Goal: Task Accomplishment & Management: Use online tool/utility

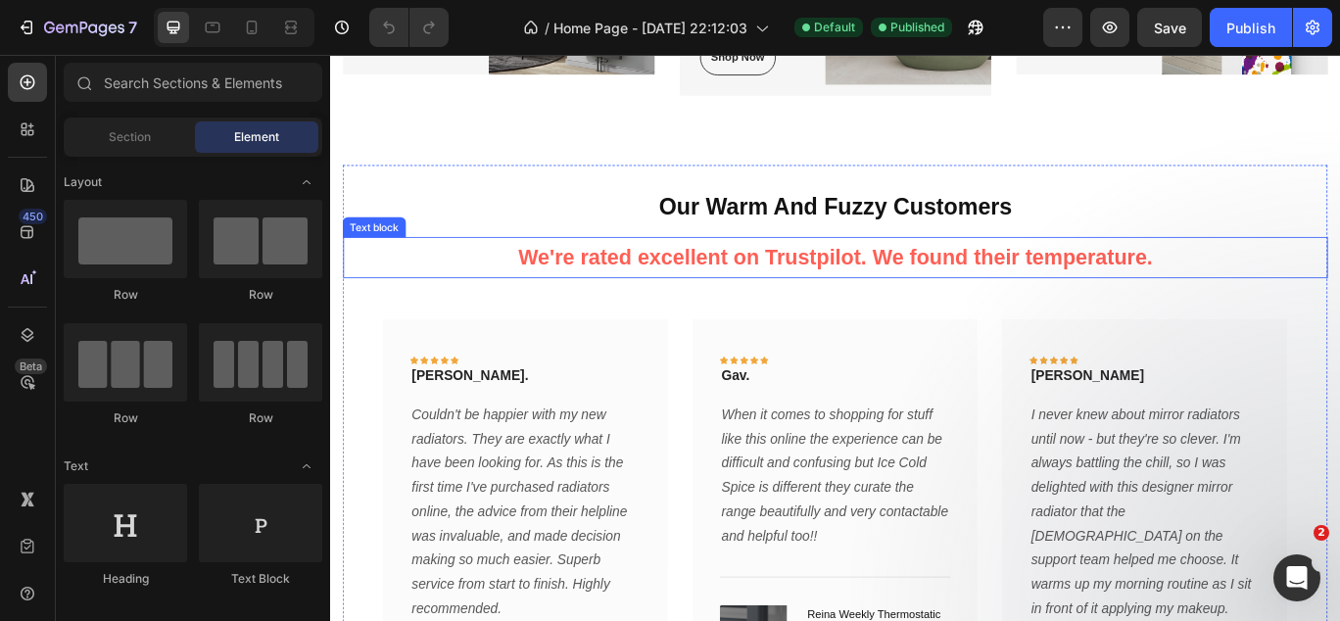
scroll to position [1611, 0]
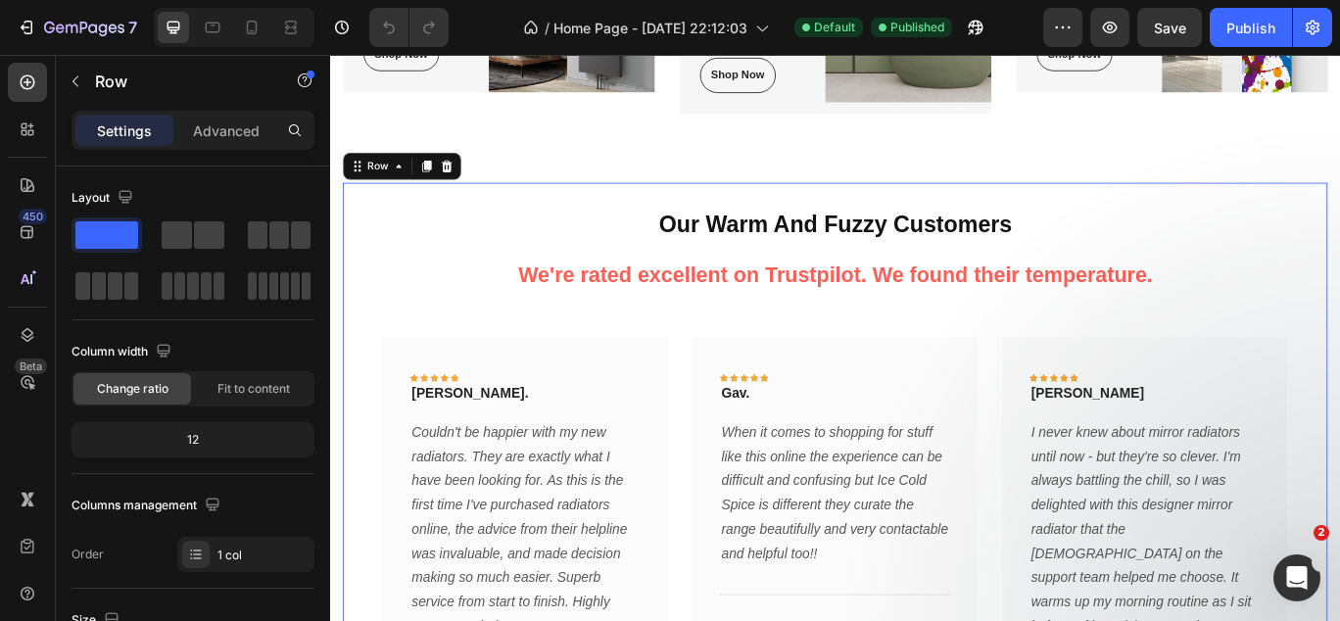
scroll to position [1703, 0]
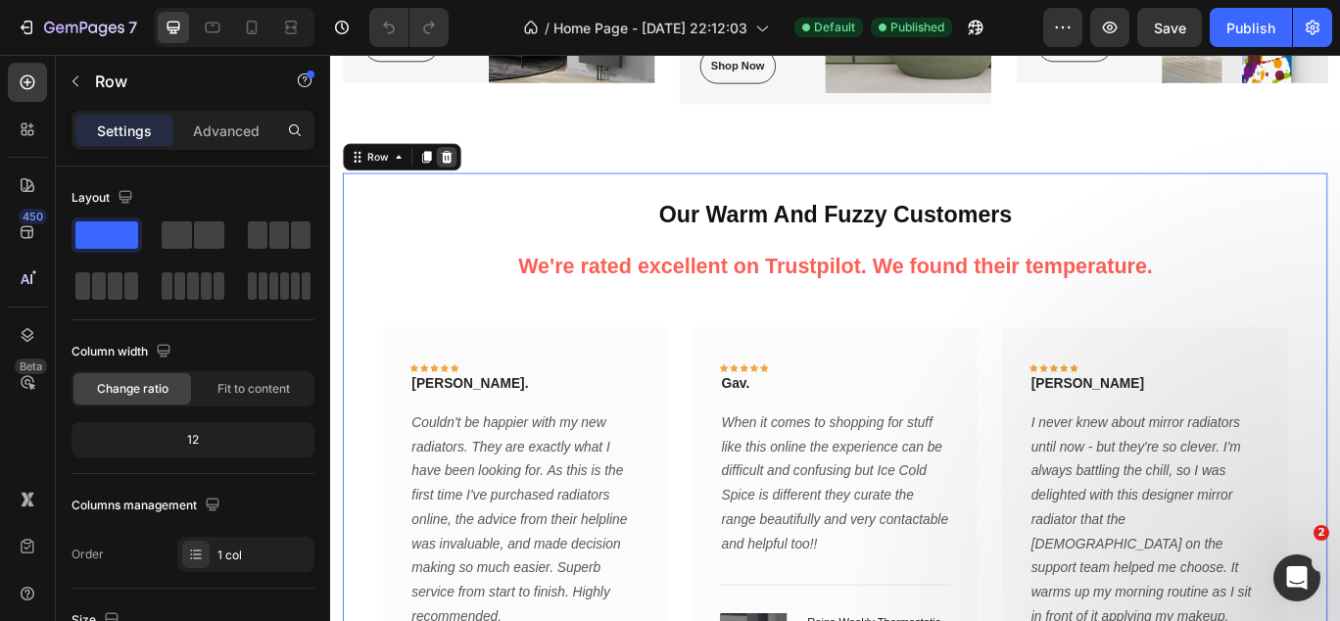
click at [465, 179] on icon at bounding box center [466, 173] width 13 height 14
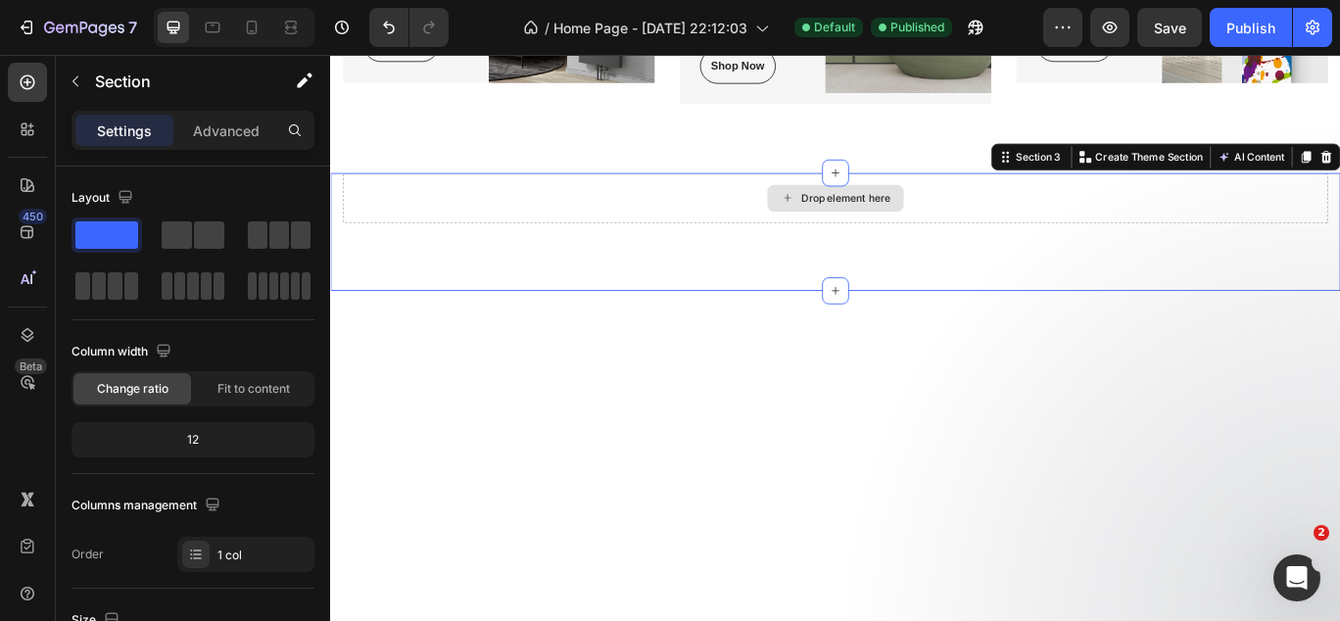
click at [719, 251] on div "Drop element here" at bounding box center [918, 221] width 1146 height 59
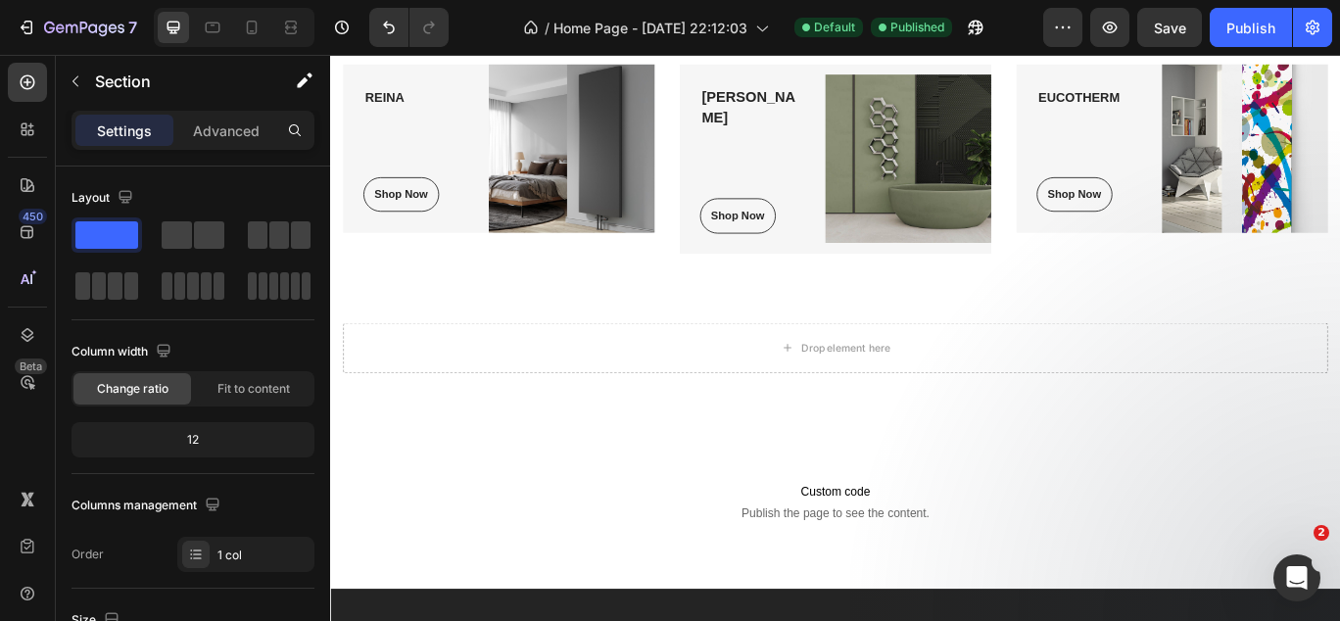
scroll to position [1522, 0]
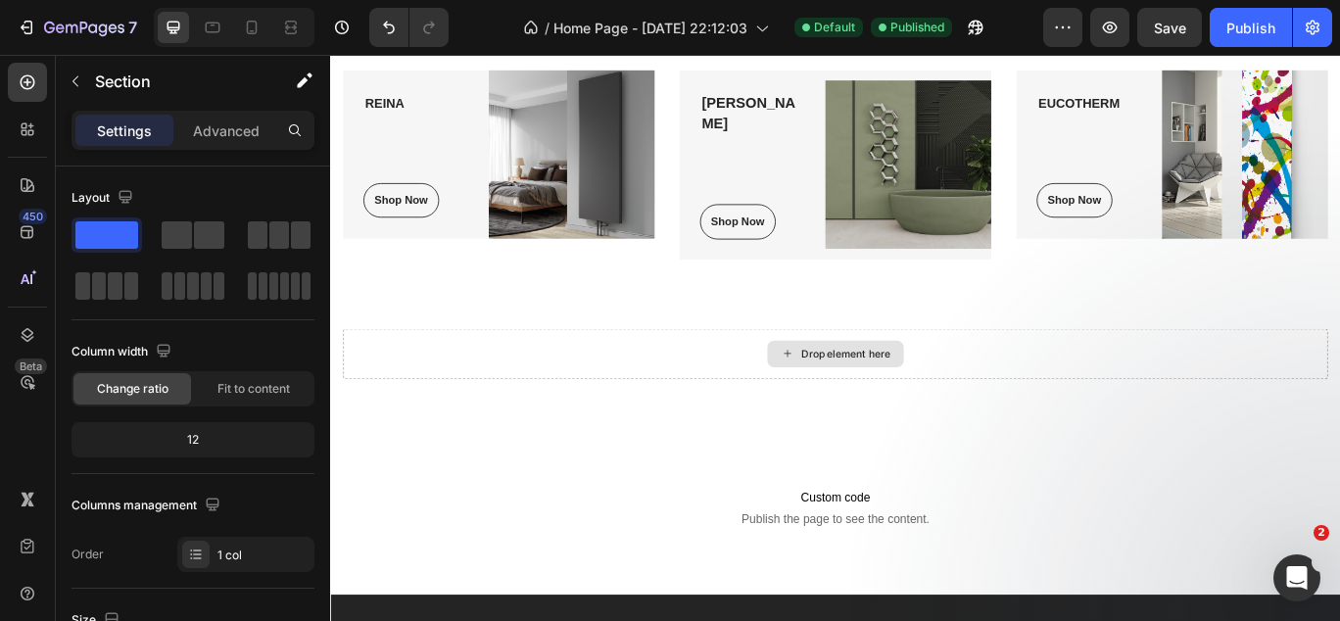
click at [753, 432] on div "Drop element here" at bounding box center [918, 402] width 1146 height 59
click at [914, 411] on div "Drop element here" at bounding box center [930, 403] width 104 height 16
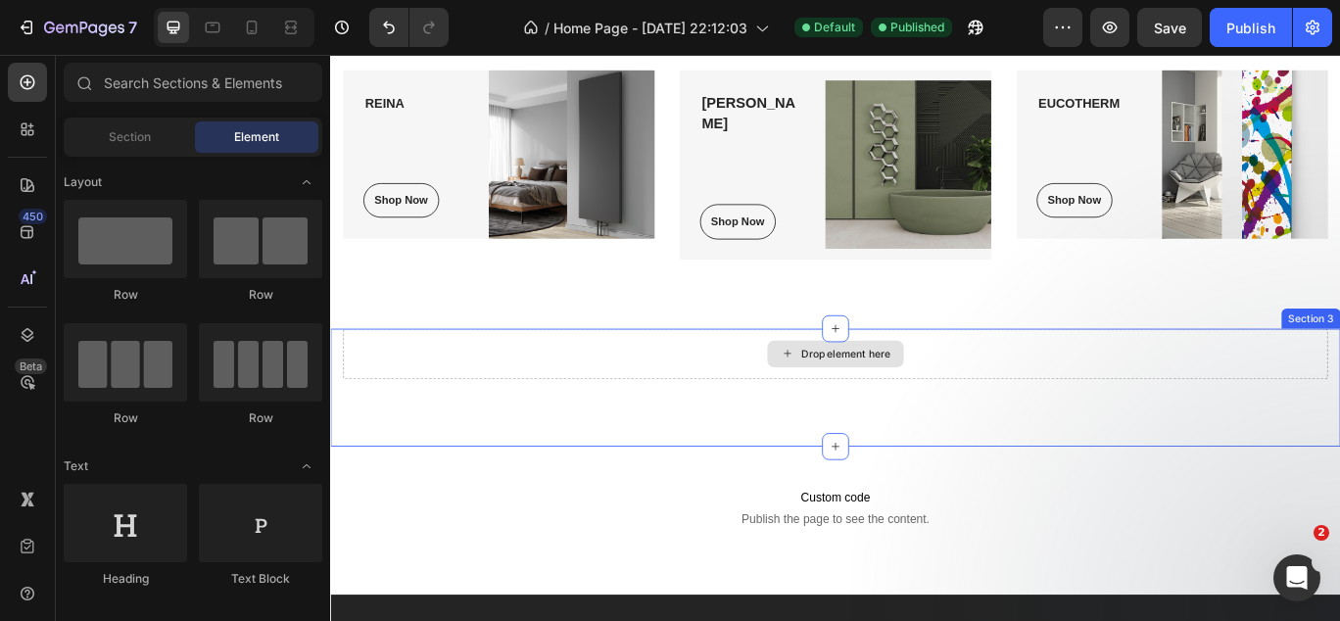
click at [930, 411] on div "Drop element here" at bounding box center [930, 403] width 104 height 16
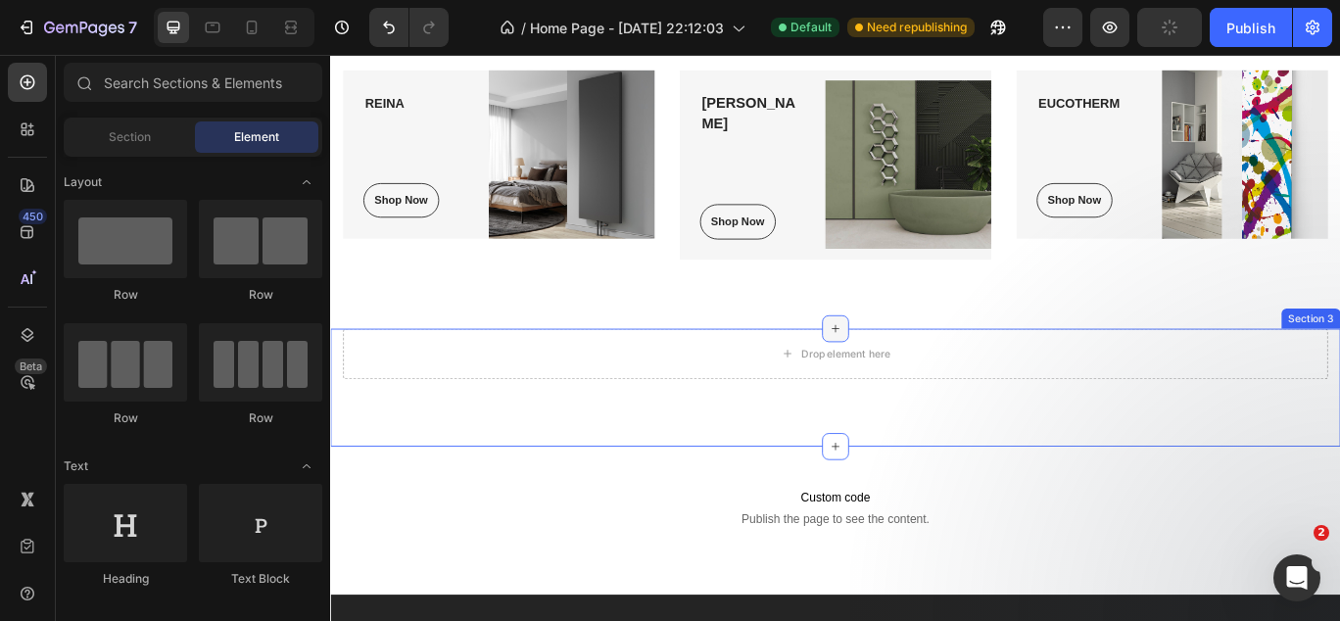
click at [920, 381] on icon at bounding box center [918, 373] width 16 height 16
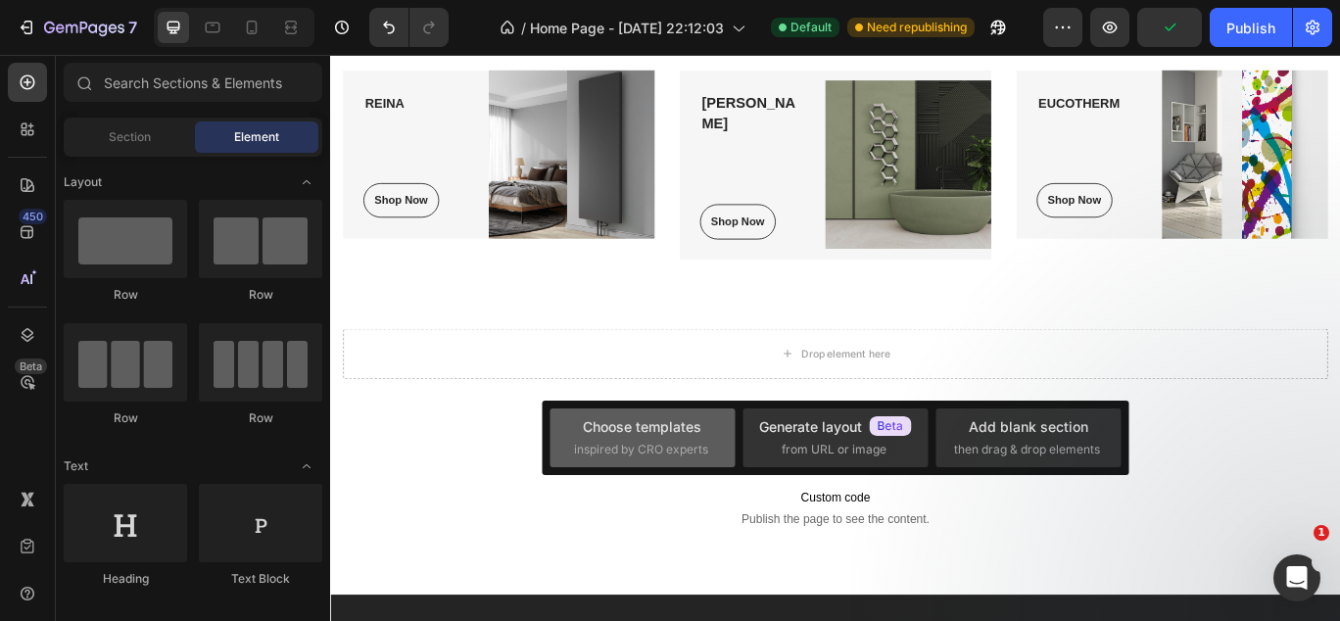
click at [743, 423] on div "Choose templates inspired by CRO experts" at bounding box center [835, 438] width 185 height 59
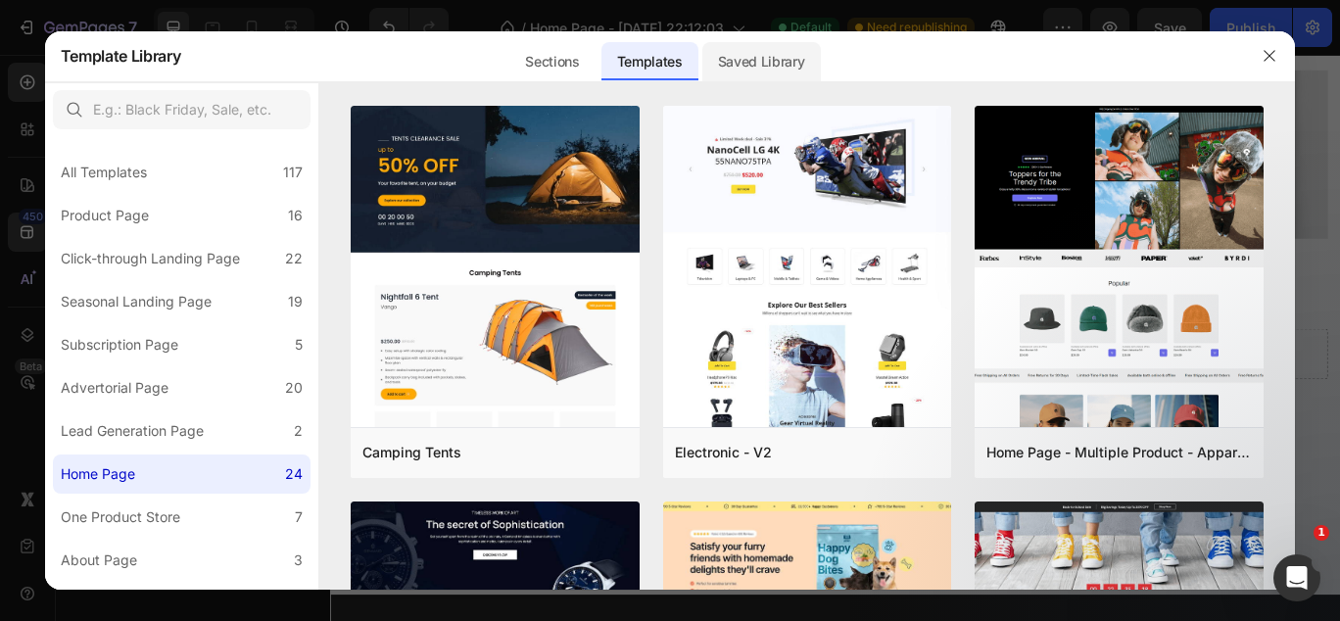
click at [751, 64] on div "Saved Library" at bounding box center [762, 61] width 119 height 39
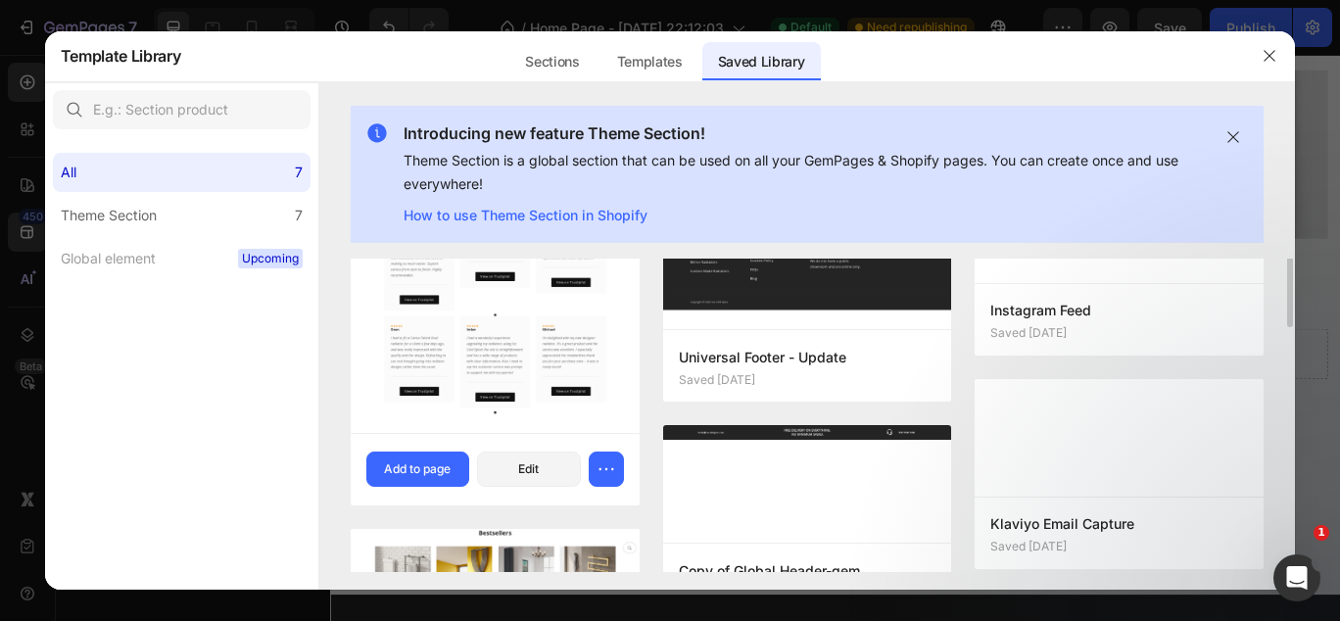
scroll to position [202, 0]
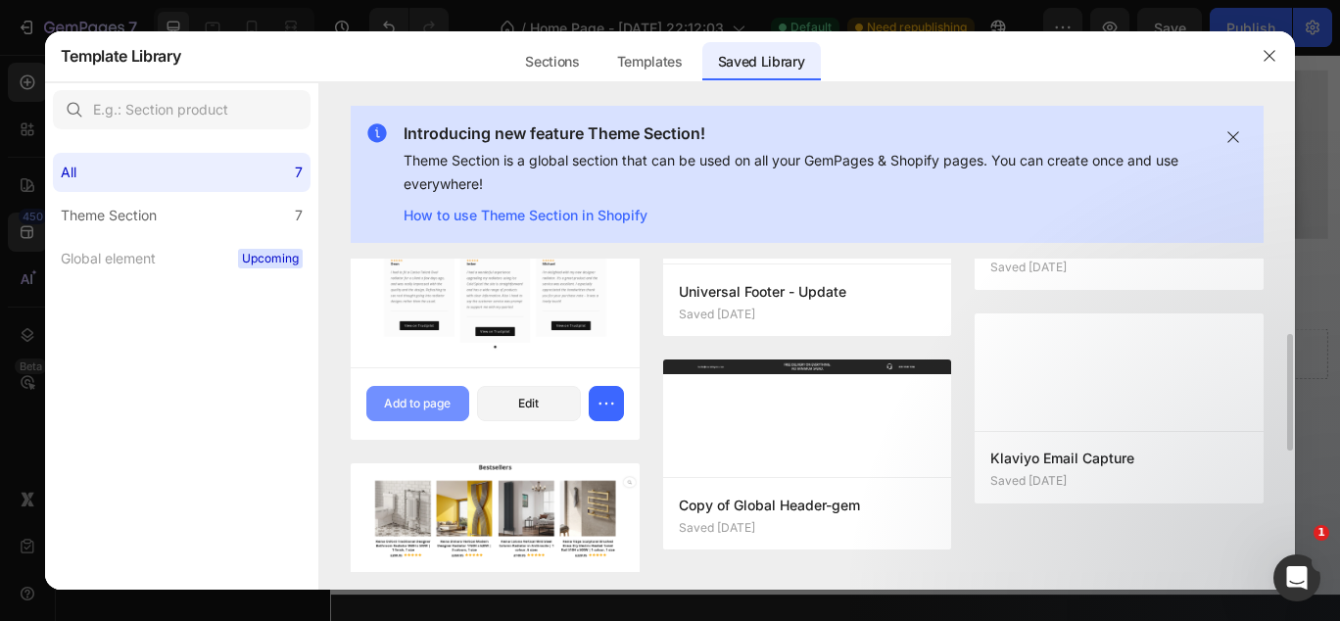
click at [429, 411] on div "Add to page" at bounding box center [417, 404] width 67 height 18
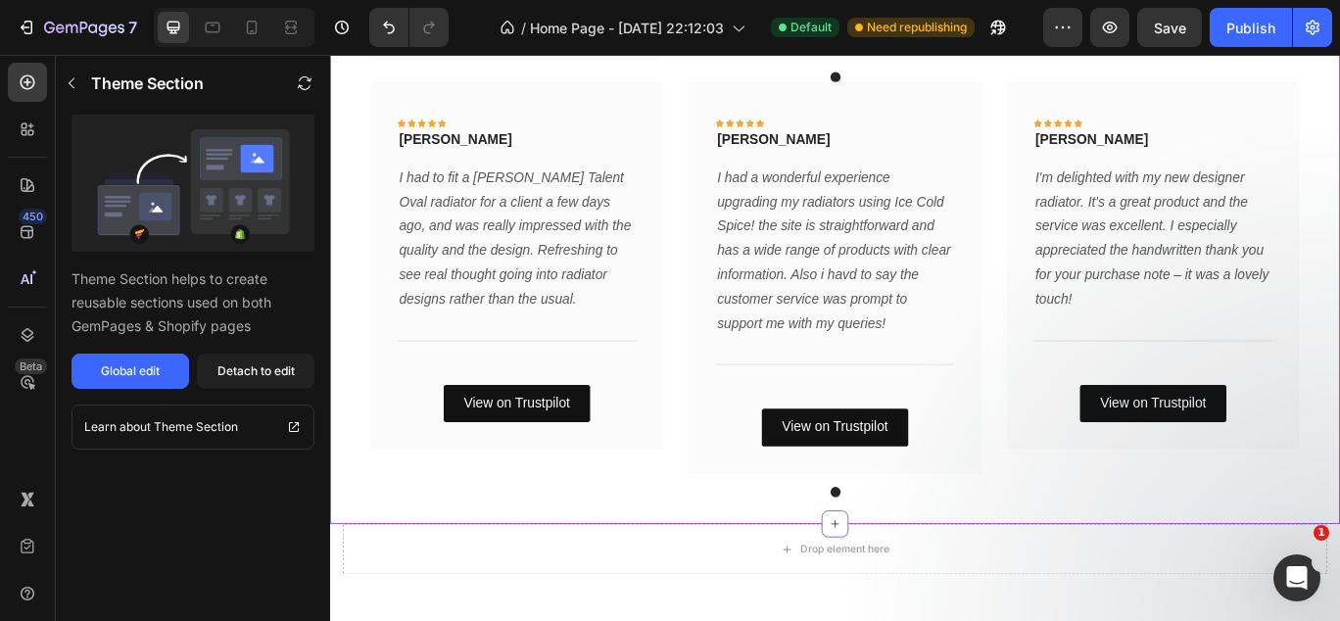
scroll to position [2362, 0]
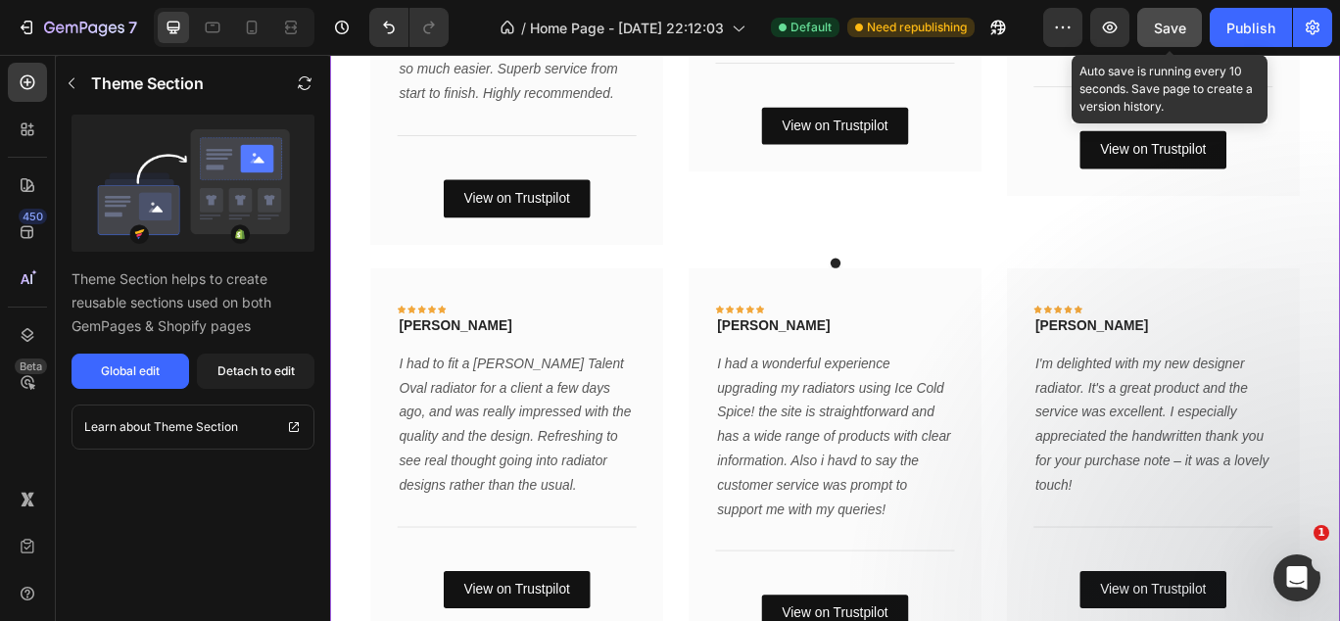
click at [1175, 30] on span "Save" at bounding box center [1170, 28] width 32 height 17
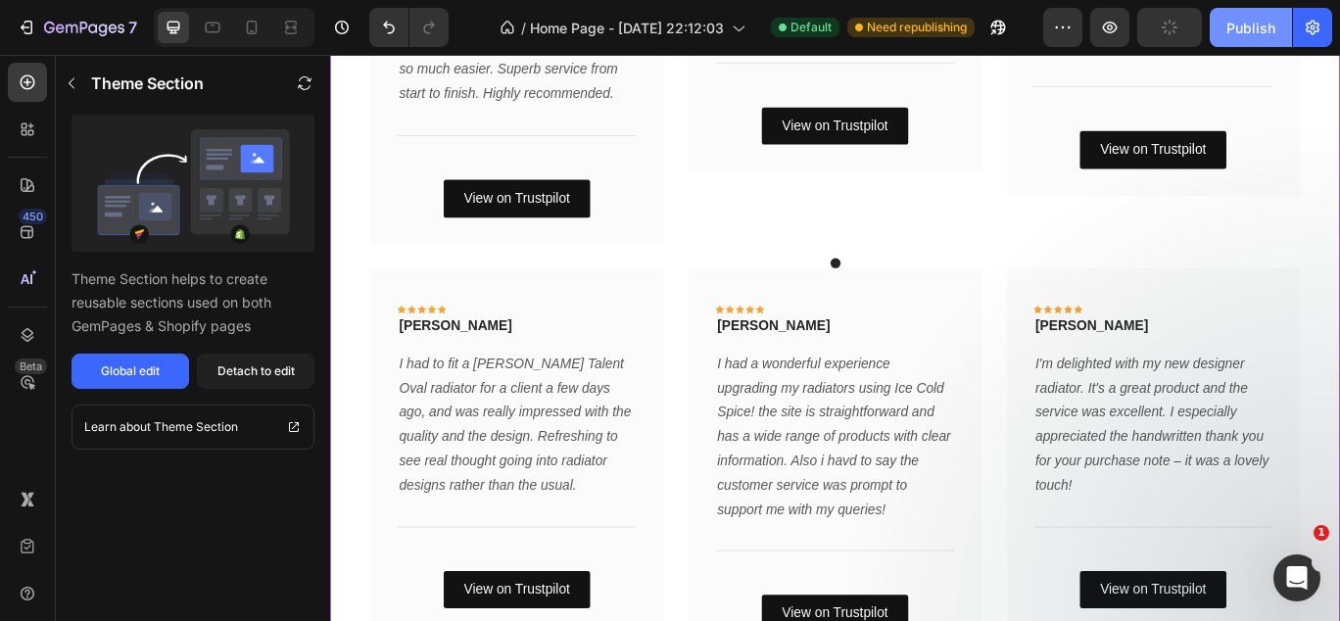
click at [1238, 26] on div "Publish" at bounding box center [1251, 28] width 49 height 21
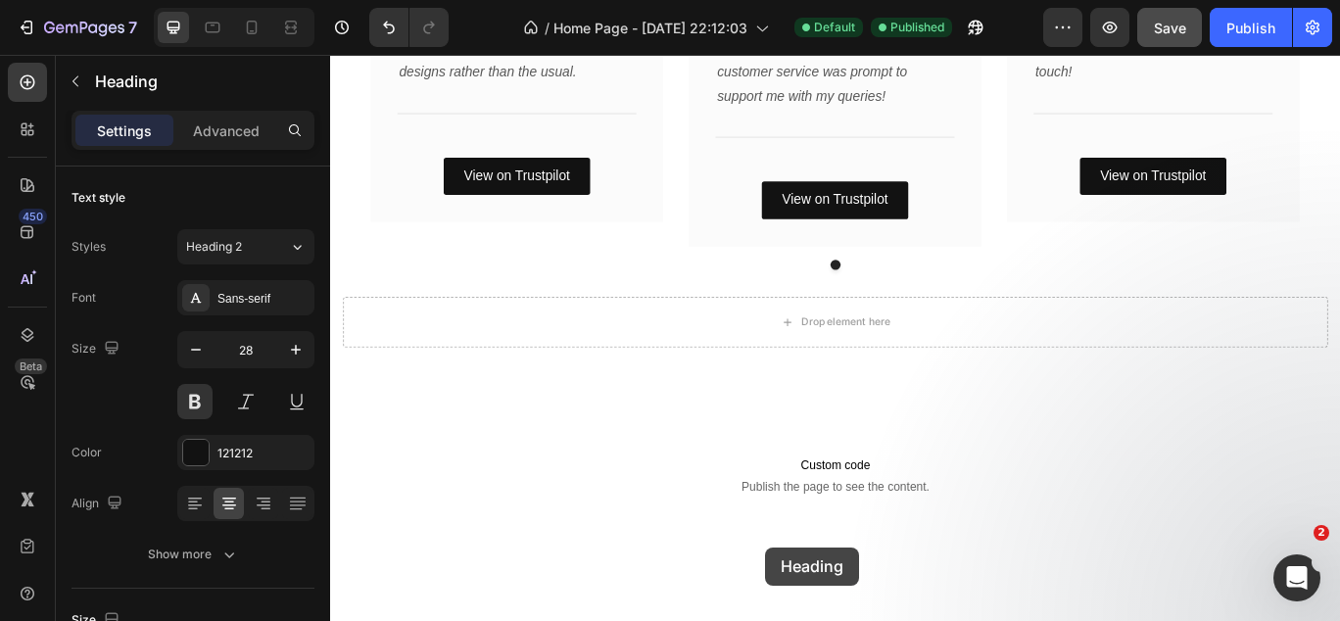
scroll to position [2933, 0]
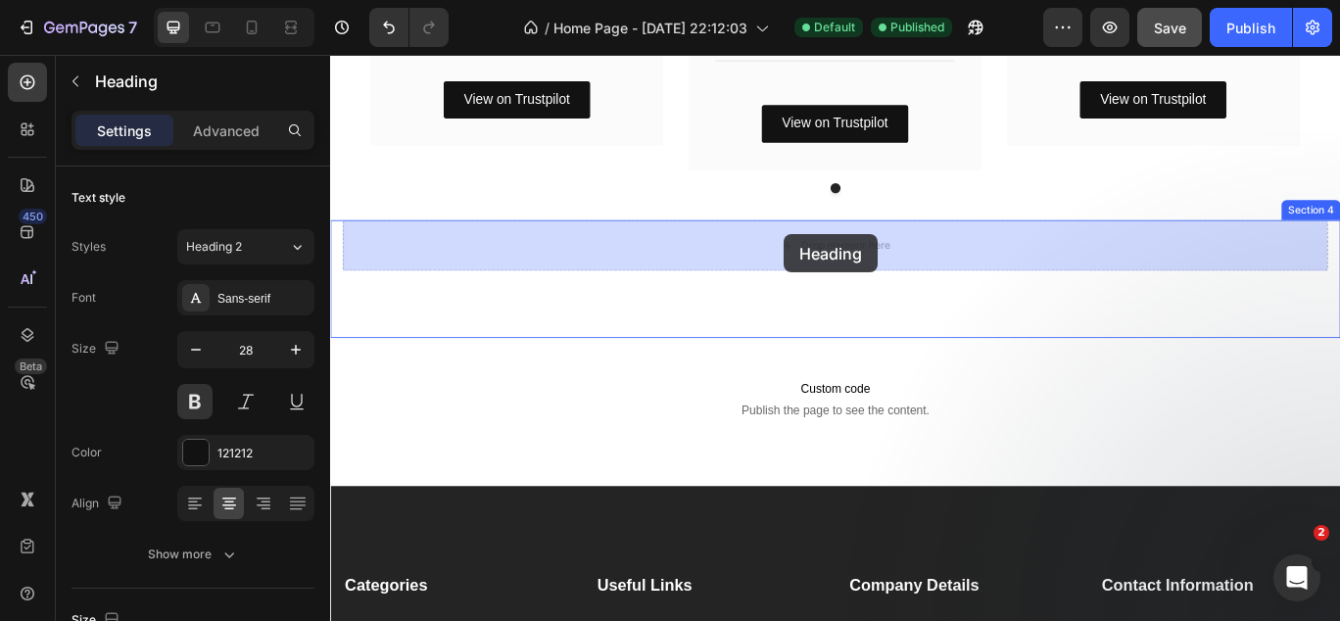
drag, startPoint x: 813, startPoint y: 142, endPoint x: 858, endPoint y: 264, distance: 129.6
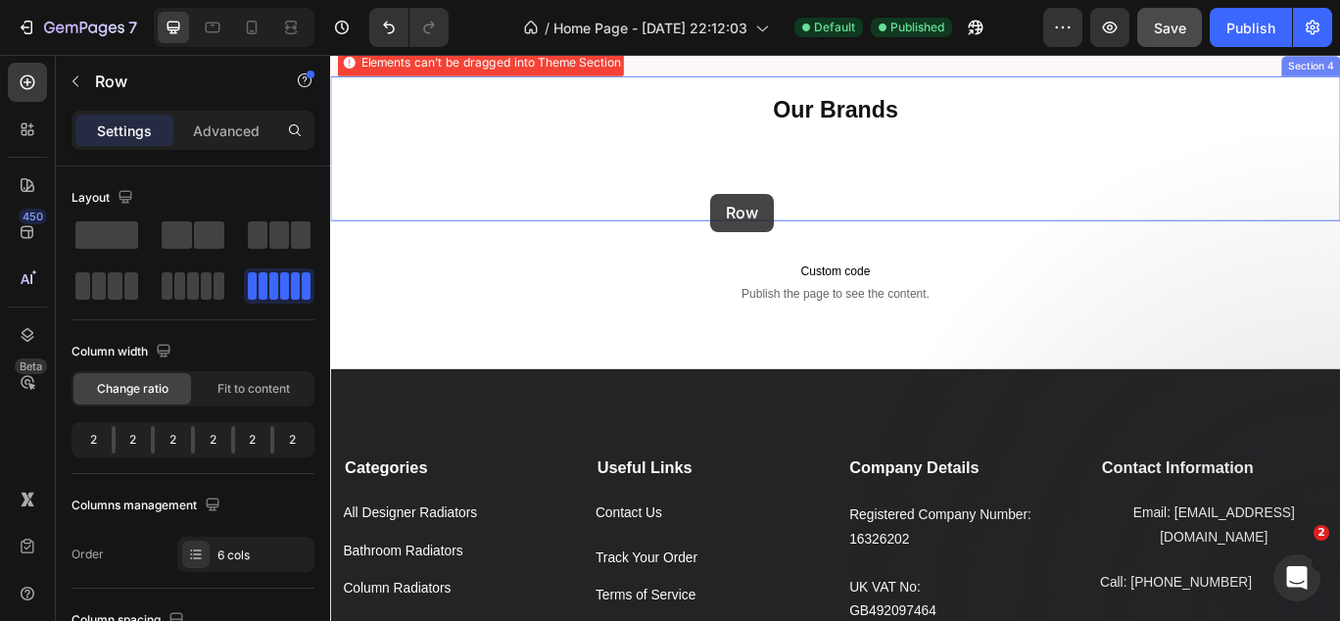
scroll to position [2726, 0]
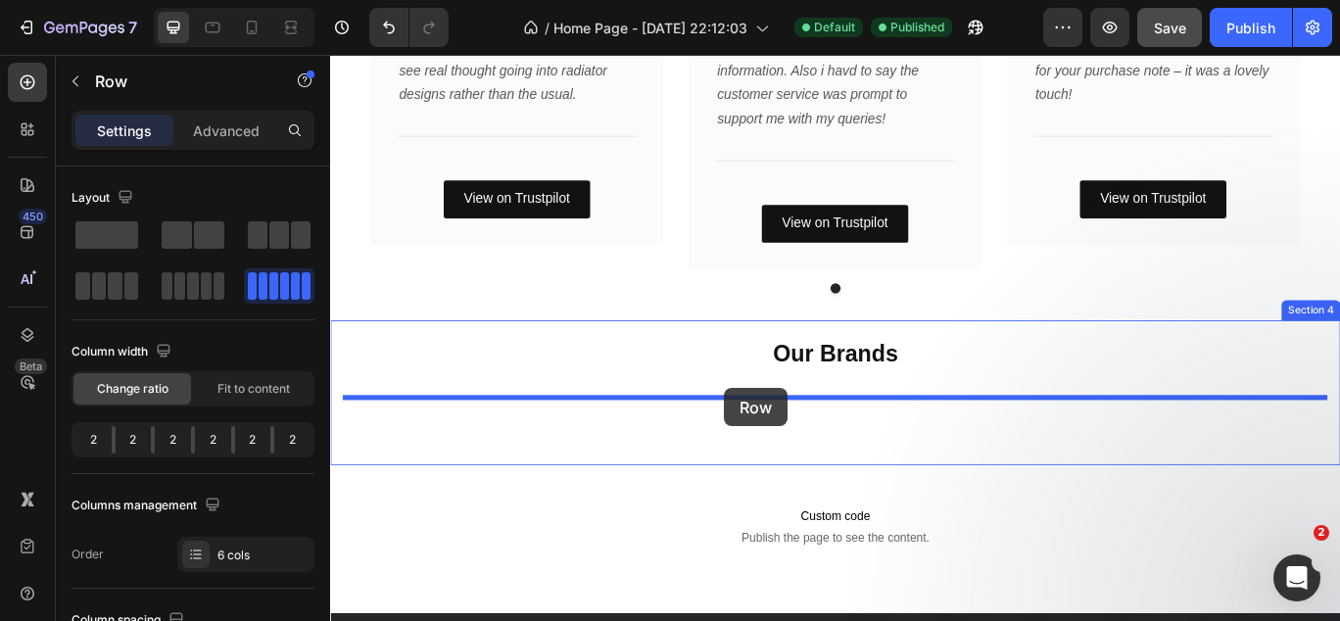
drag, startPoint x: 523, startPoint y: 396, endPoint x: 789, endPoint y: 443, distance: 269.7
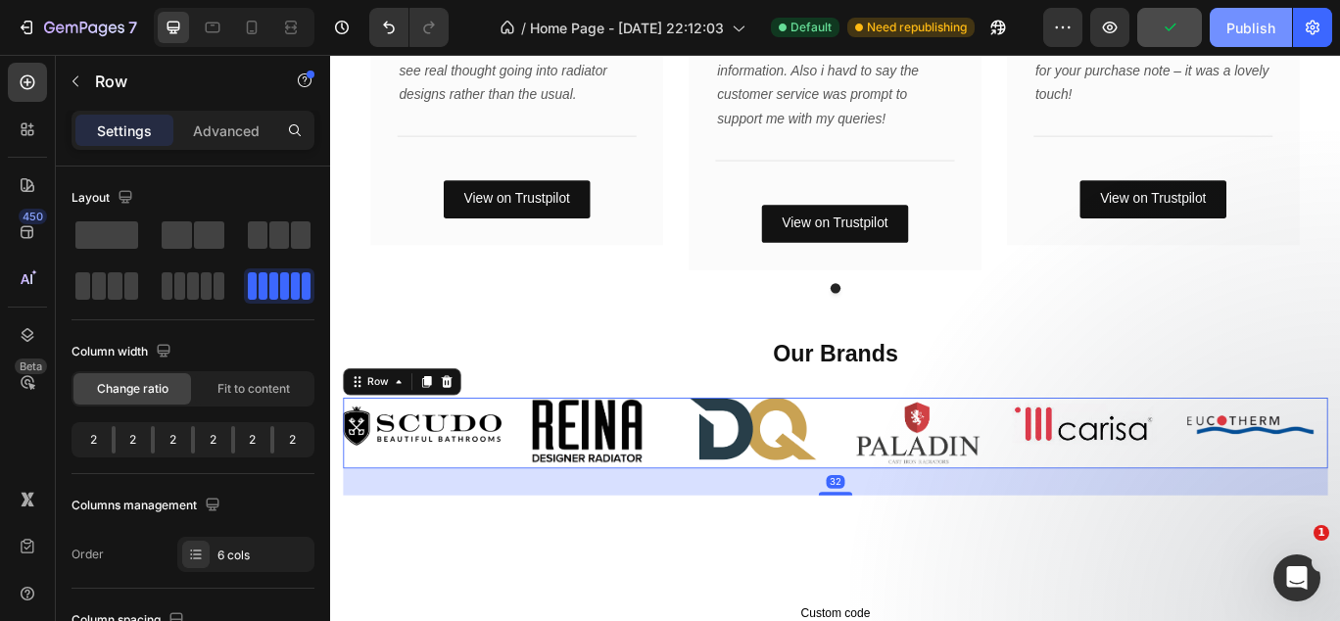
click at [1255, 34] on div "Publish" at bounding box center [1251, 28] width 49 height 21
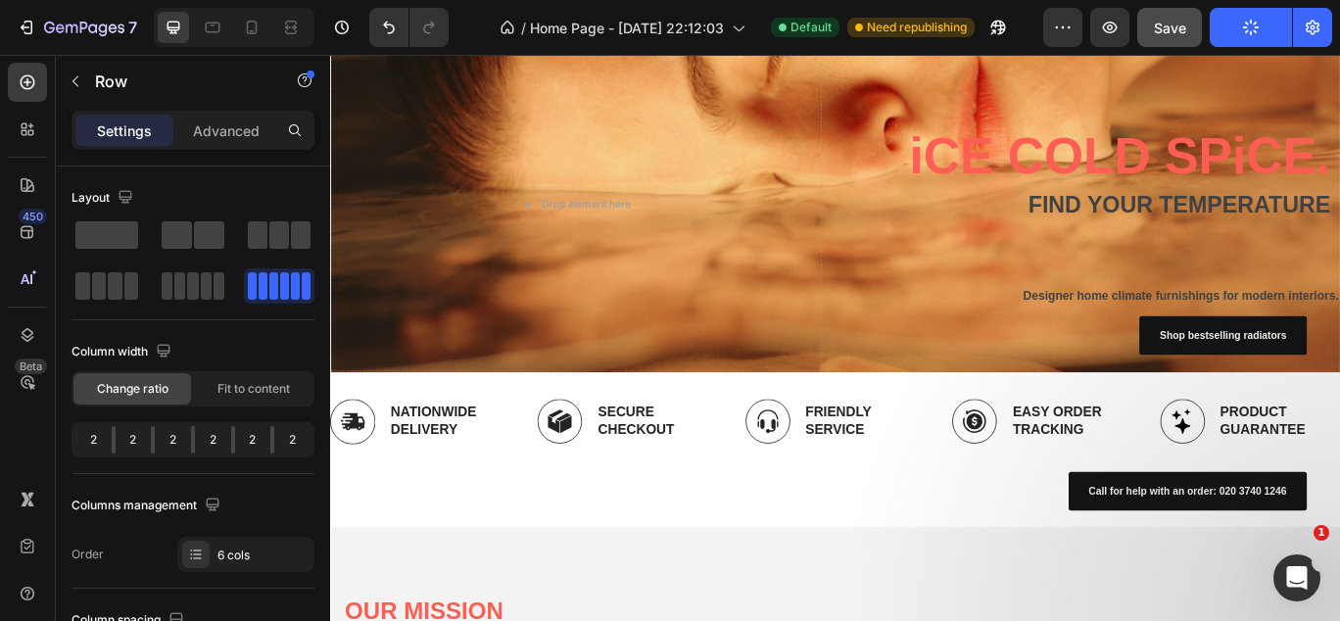
scroll to position [0, 0]
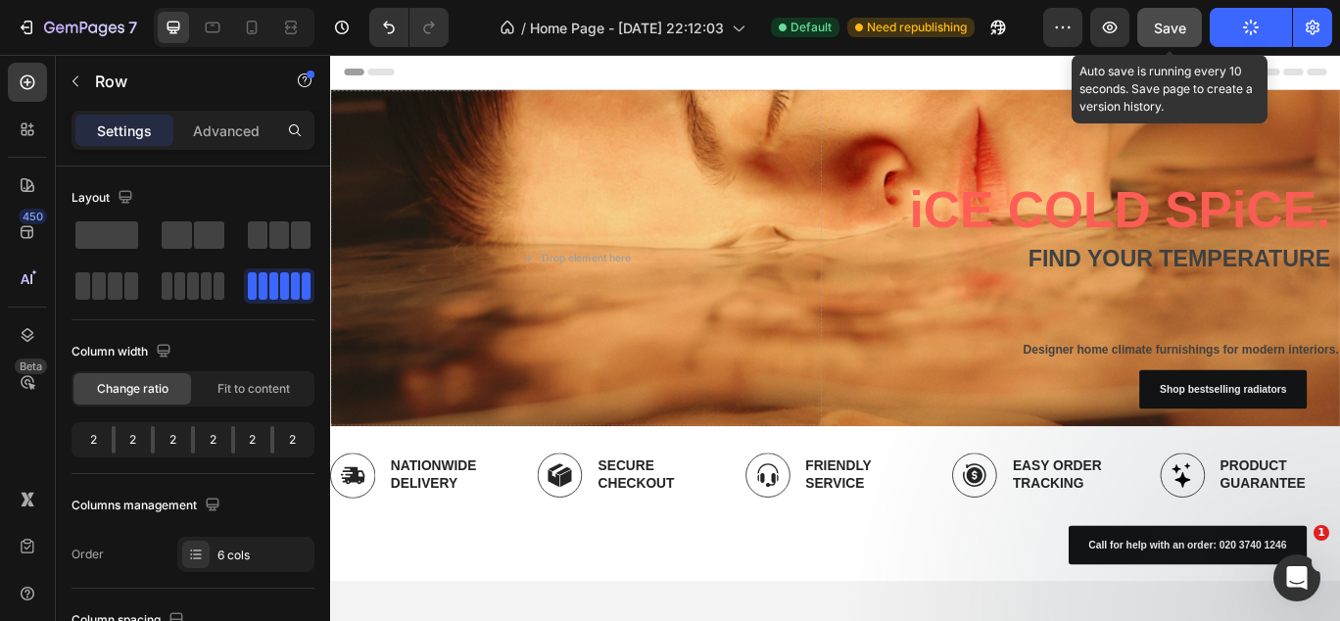
click at [1176, 26] on span "Save" at bounding box center [1170, 28] width 32 height 17
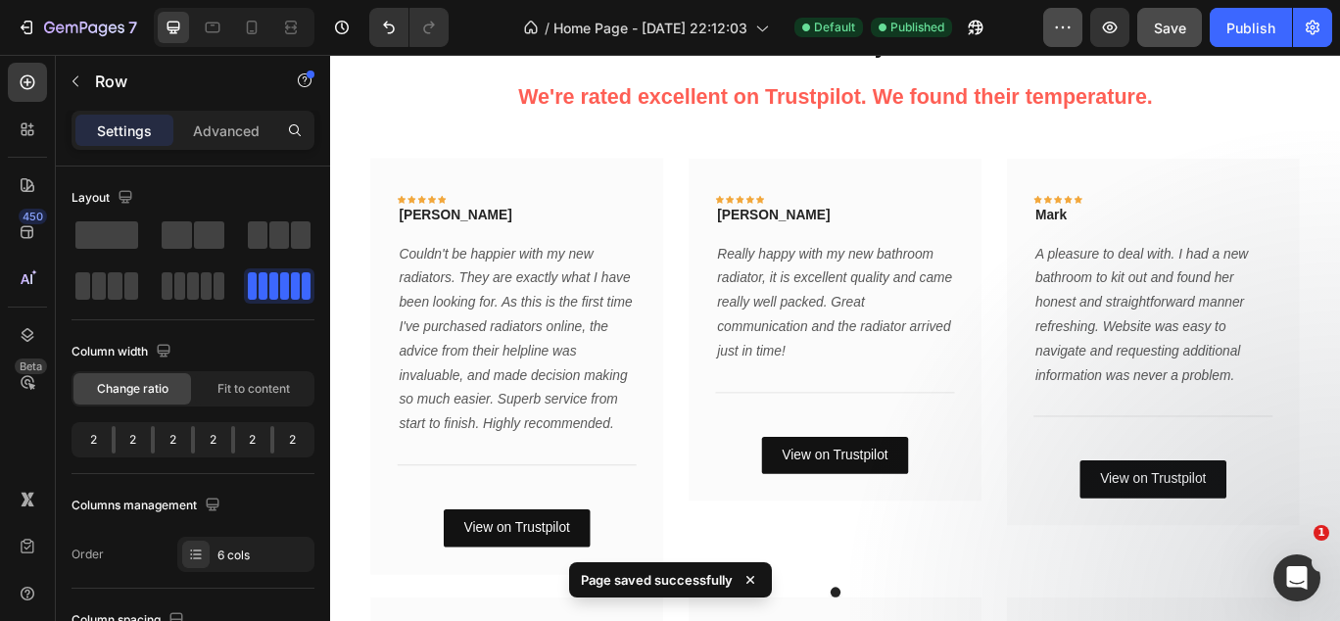
scroll to position [1478, 0]
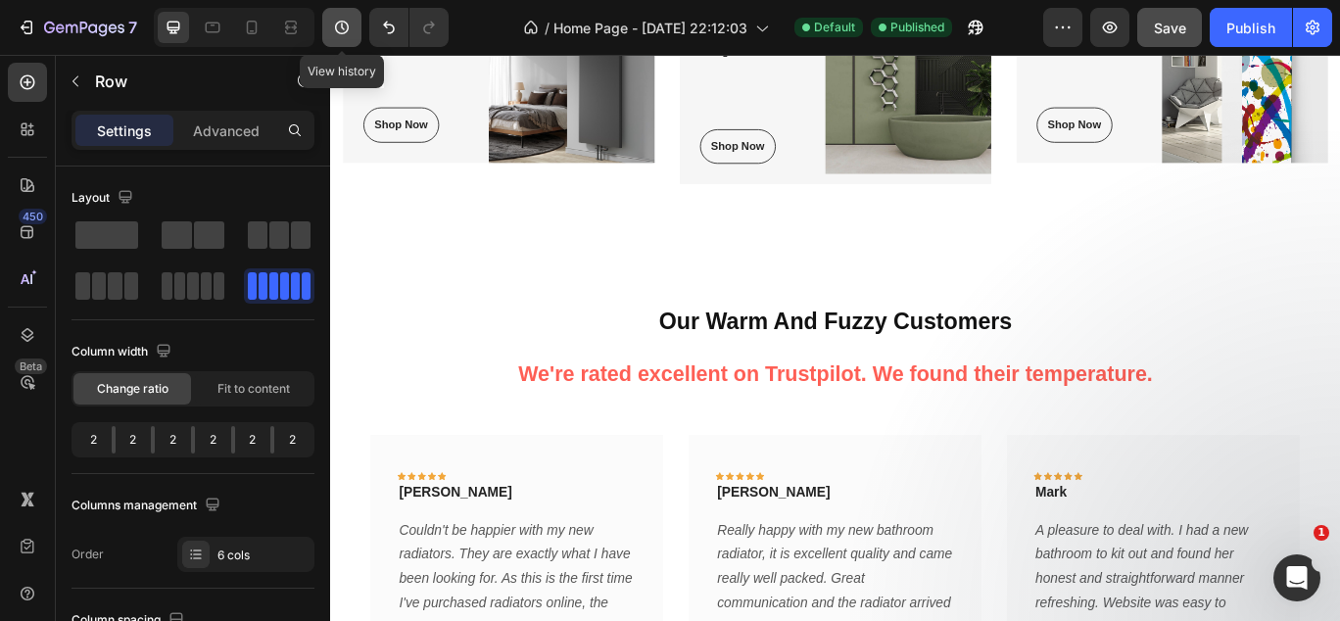
click at [346, 26] on icon "button" at bounding box center [342, 28] width 20 height 20
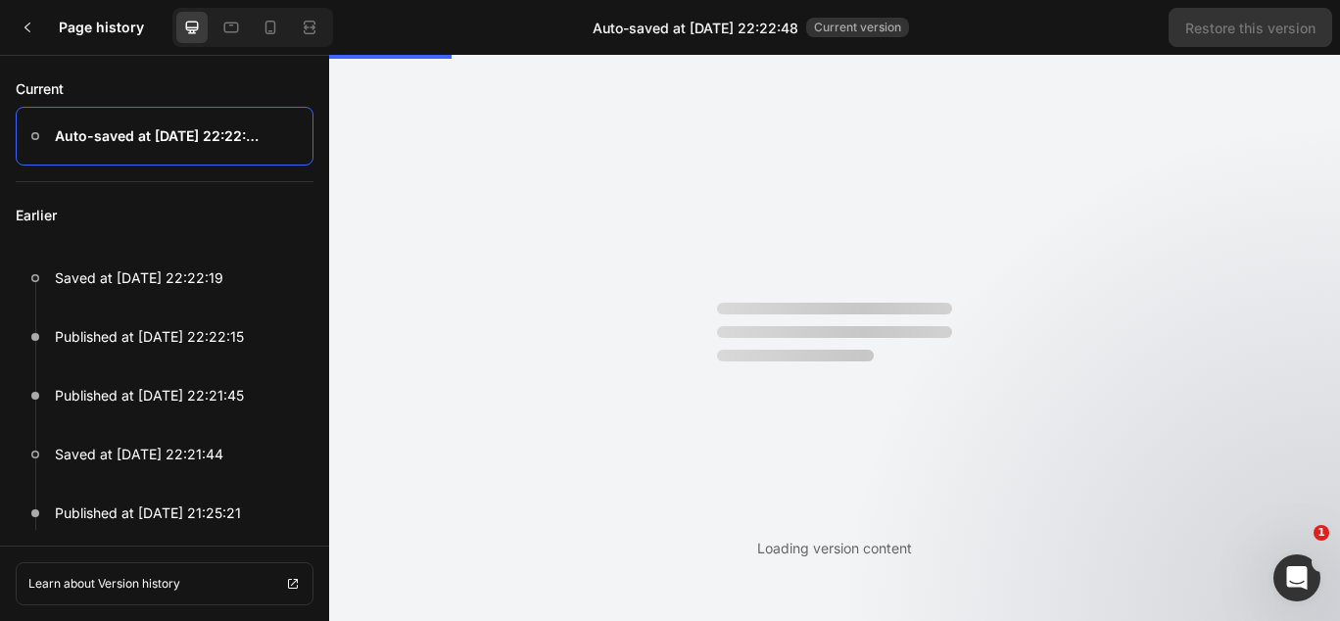
scroll to position [0, 0]
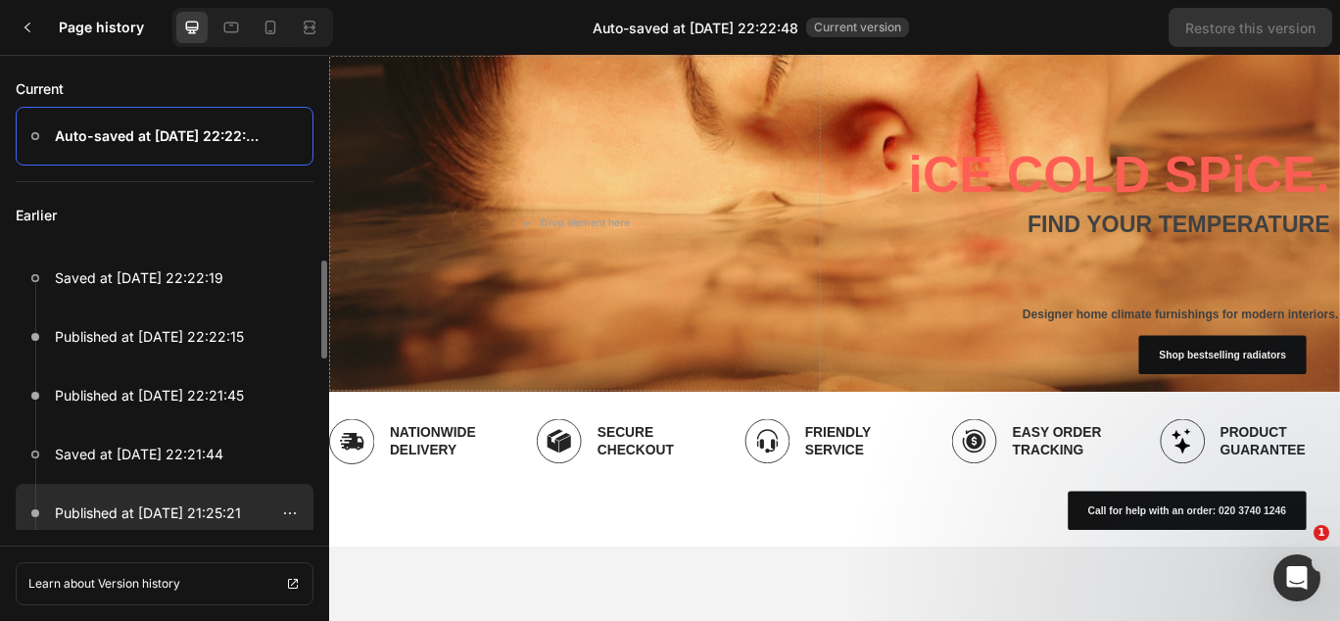
click at [203, 503] on p "Published at Aug 21, 21:25:21" at bounding box center [148, 514] width 186 height 24
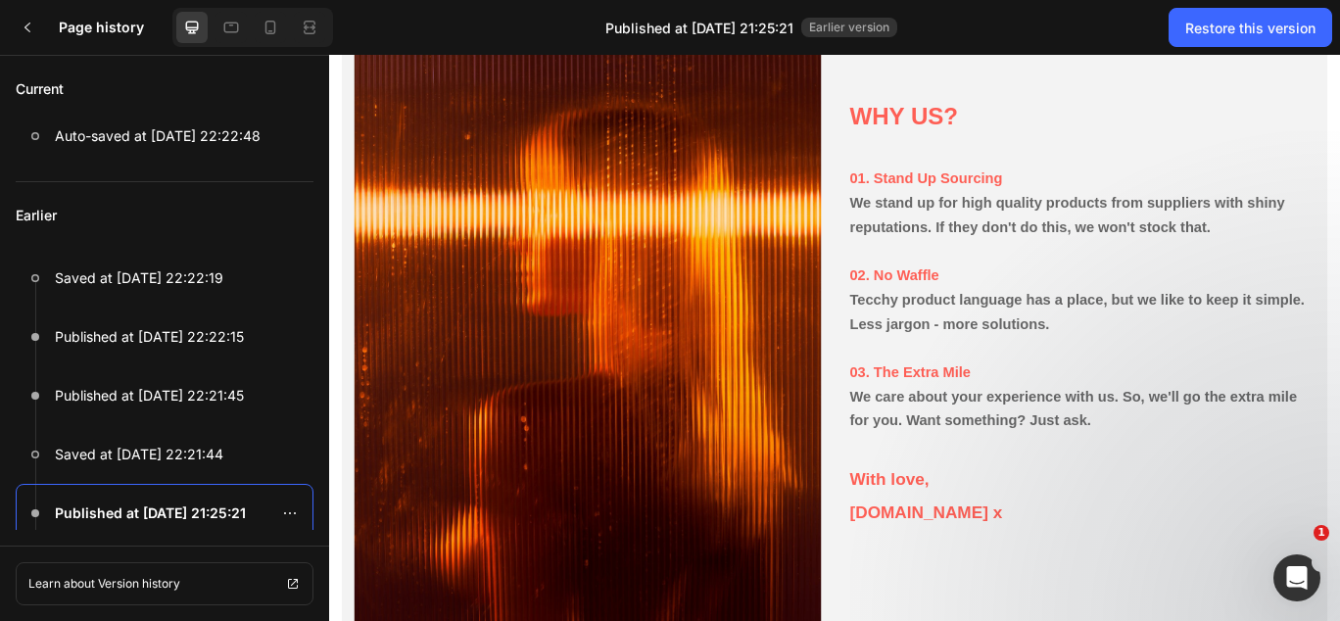
scroll to position [2936, 0]
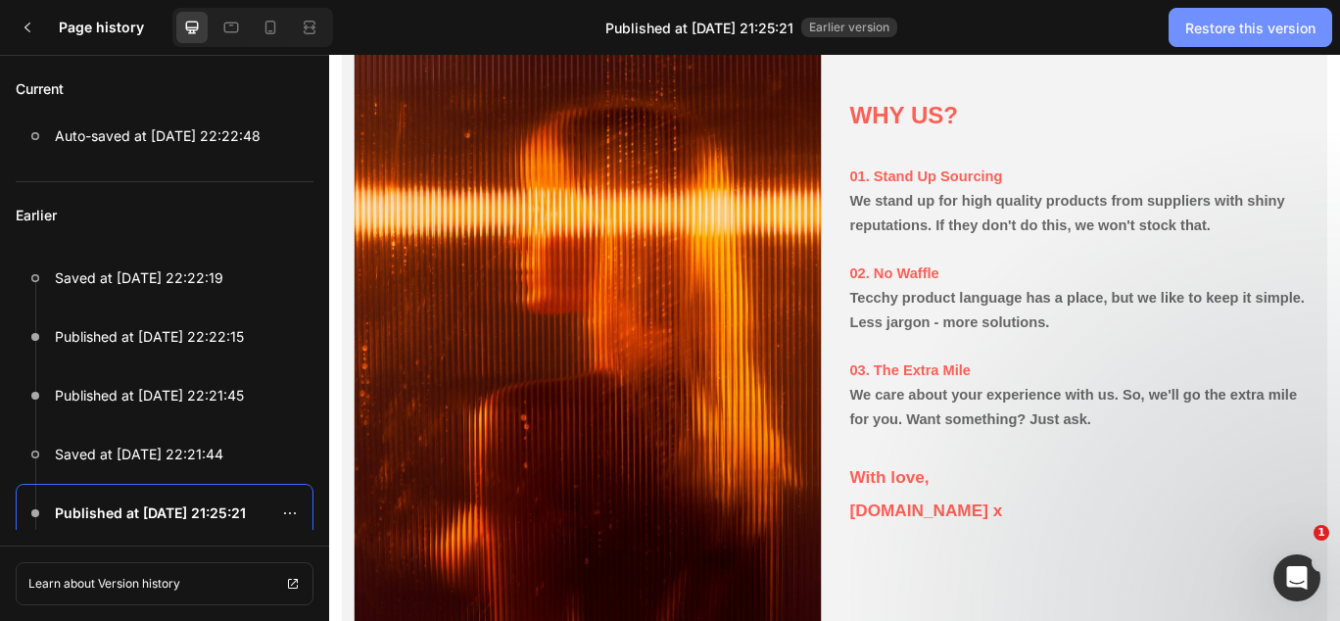
click at [1234, 31] on div "Restore this version" at bounding box center [1251, 28] width 130 height 21
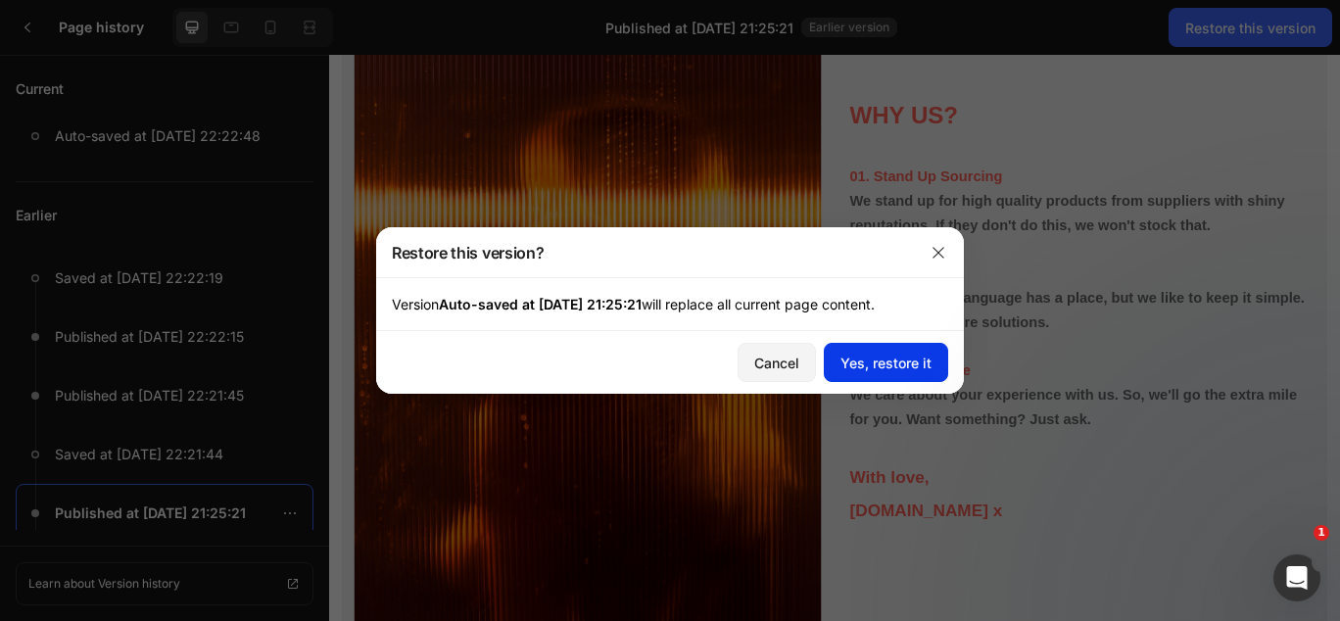
click at [863, 362] on div "Yes, restore it" at bounding box center [886, 363] width 91 height 21
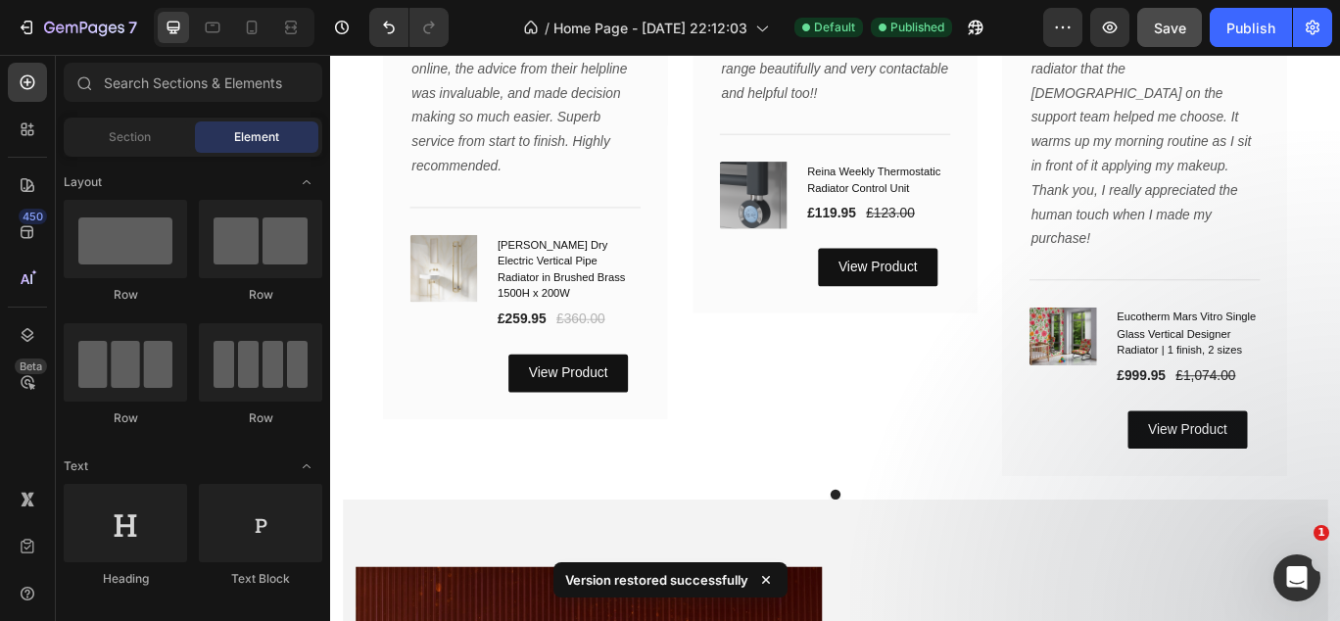
scroll to position [2276, 0]
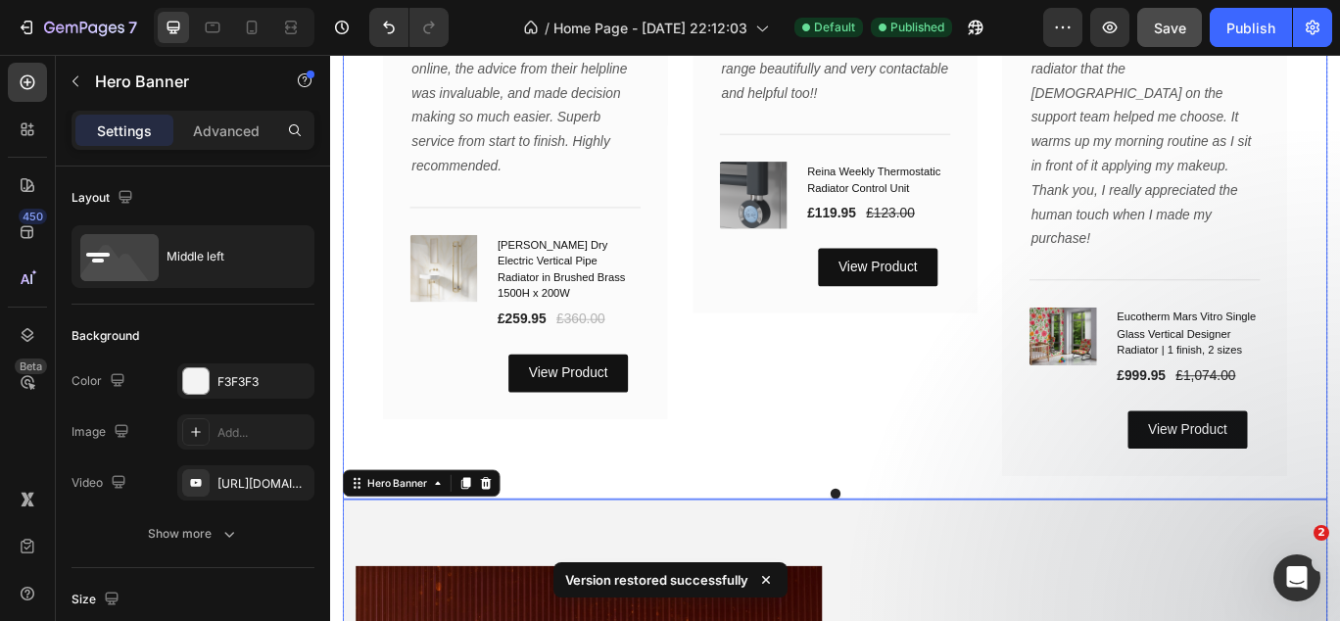
click at [963, 422] on div "Icon Icon Icon Icon Icon Row Gav. Text block Row When it comes to shopping for …" at bounding box center [918, 195] width 331 height 698
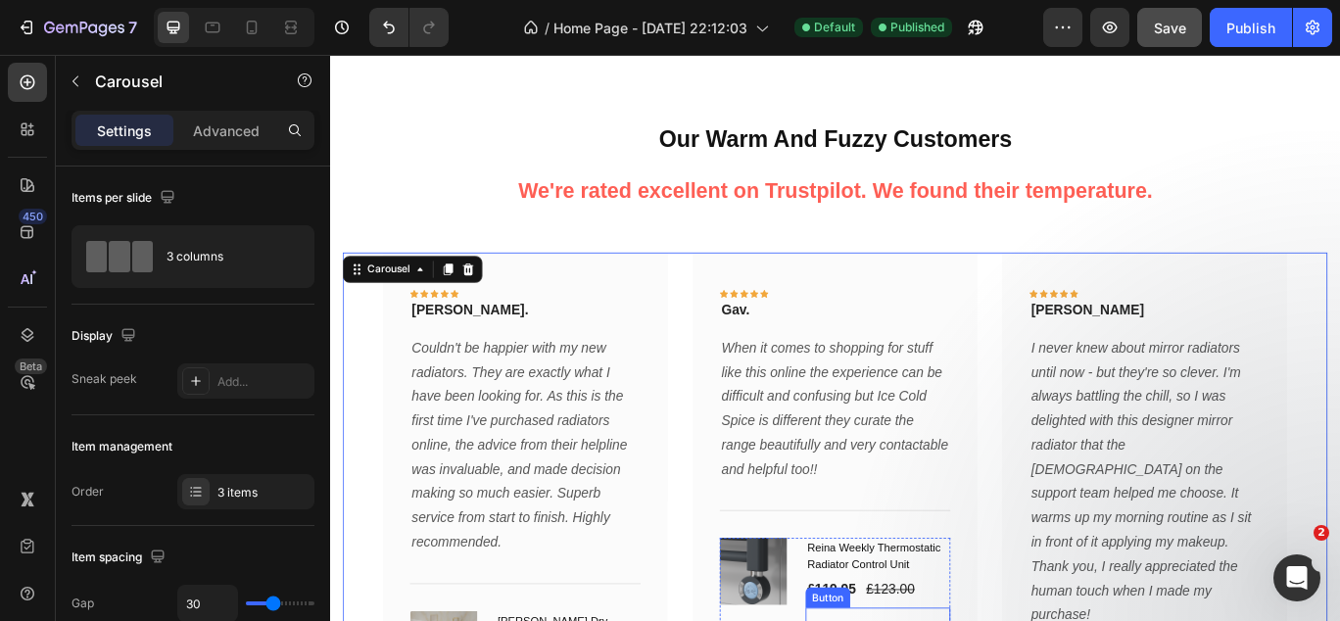
scroll to position [1690, 0]
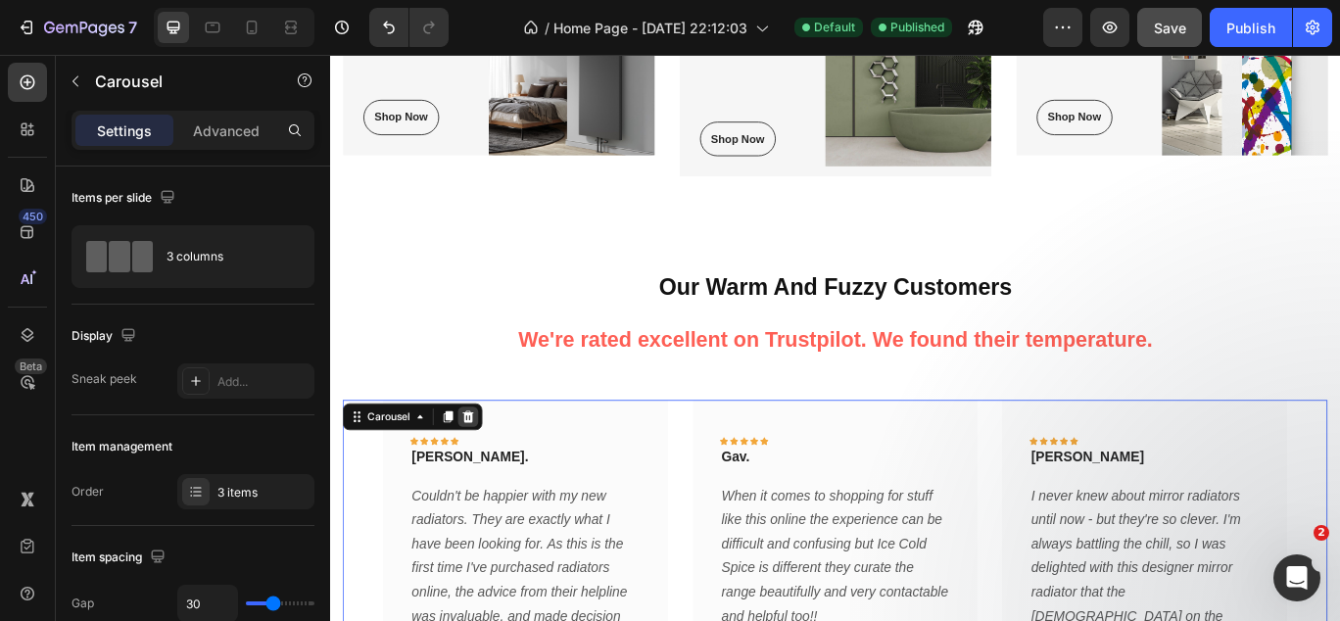
click at [492, 468] on icon at bounding box center [491, 476] width 16 height 16
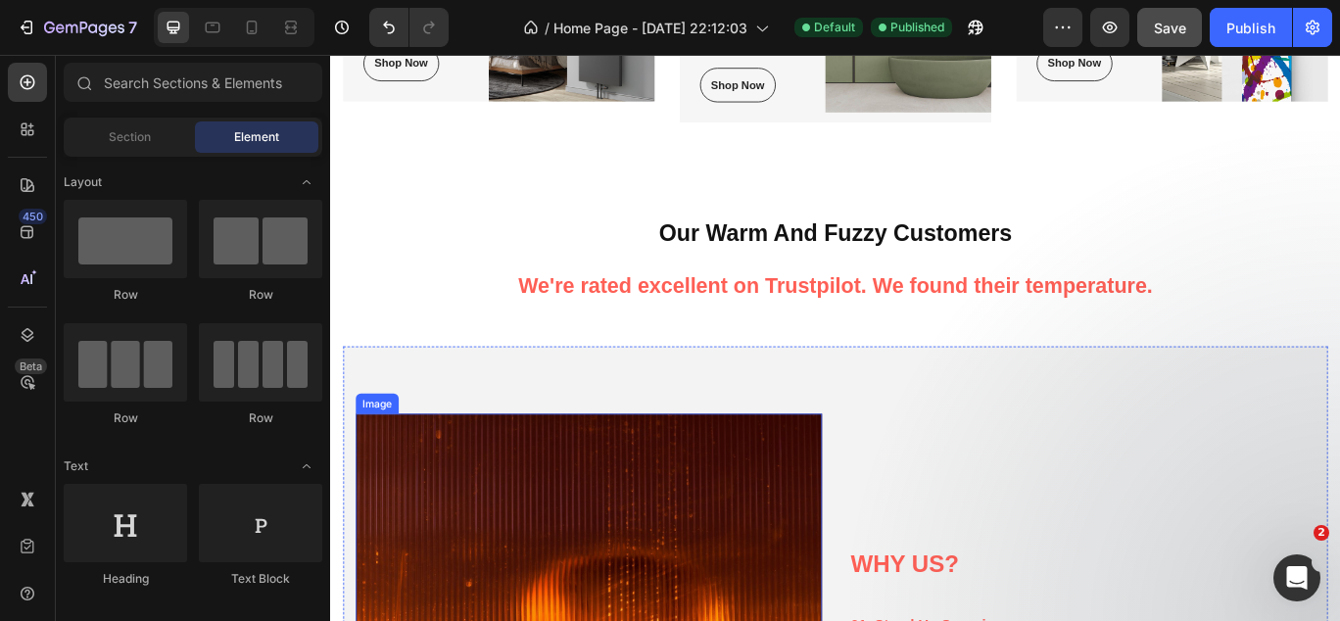
scroll to position [1730, 0]
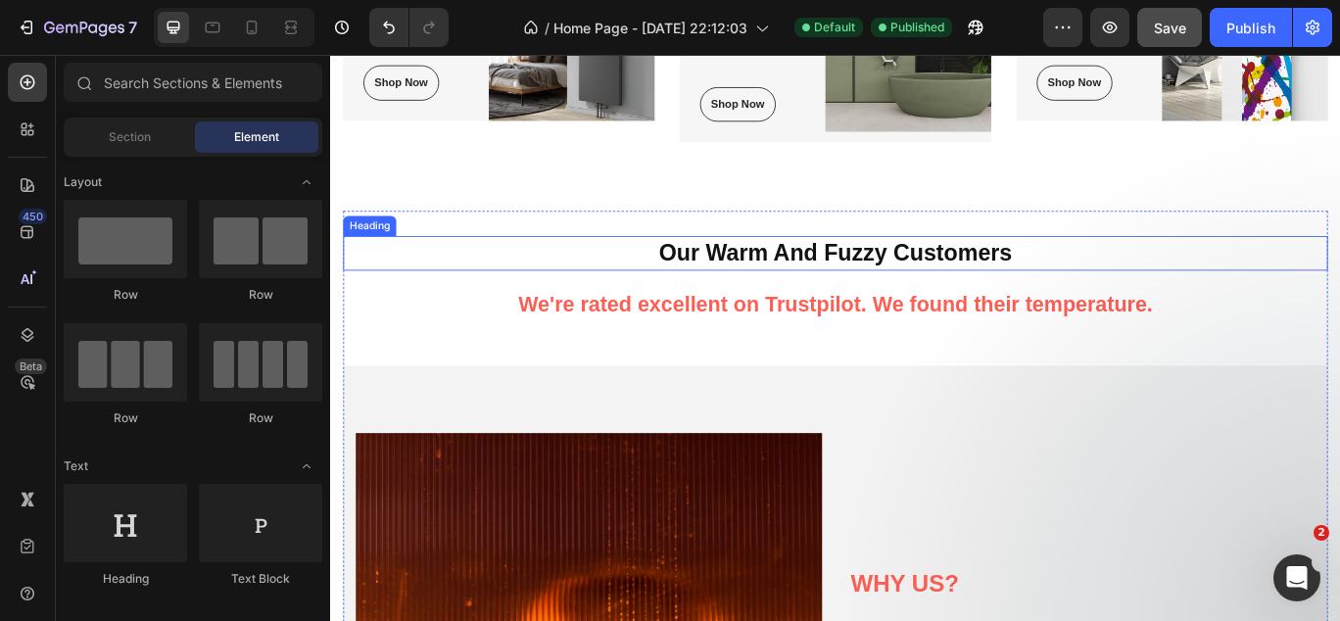
click at [786, 270] on span "Our Warm And Fuzzy Customers" at bounding box center [918, 284] width 412 height 29
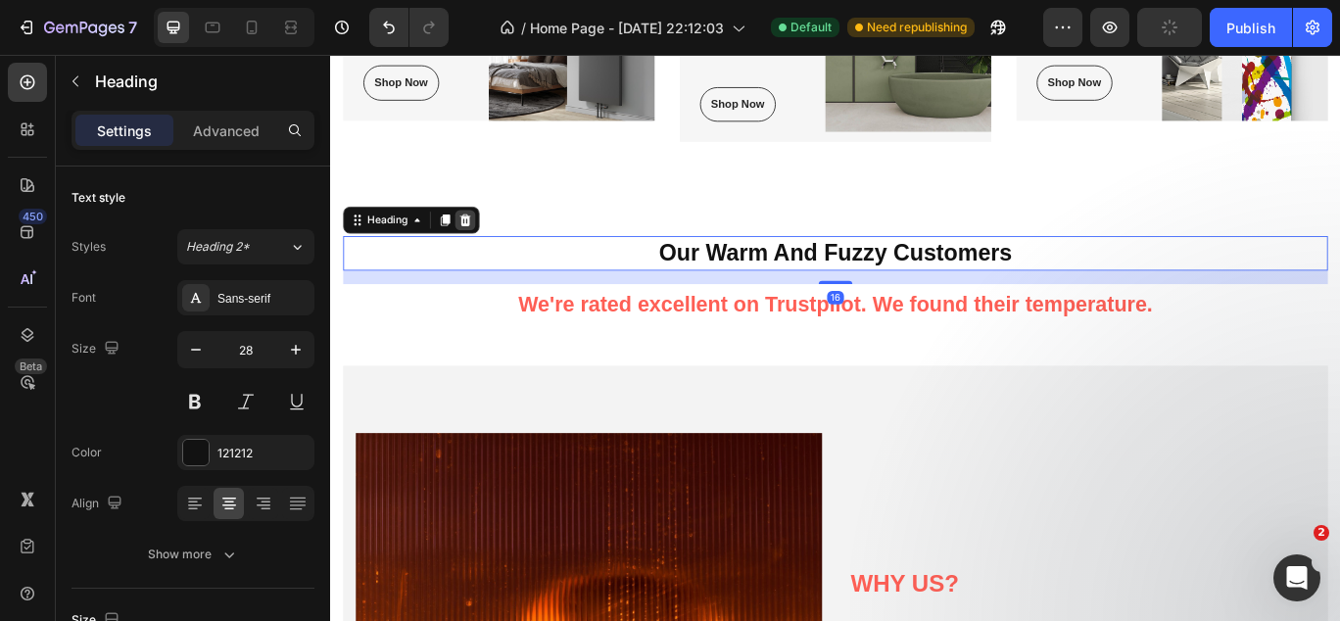
click at [489, 239] on icon at bounding box center [487, 247] width 16 height 16
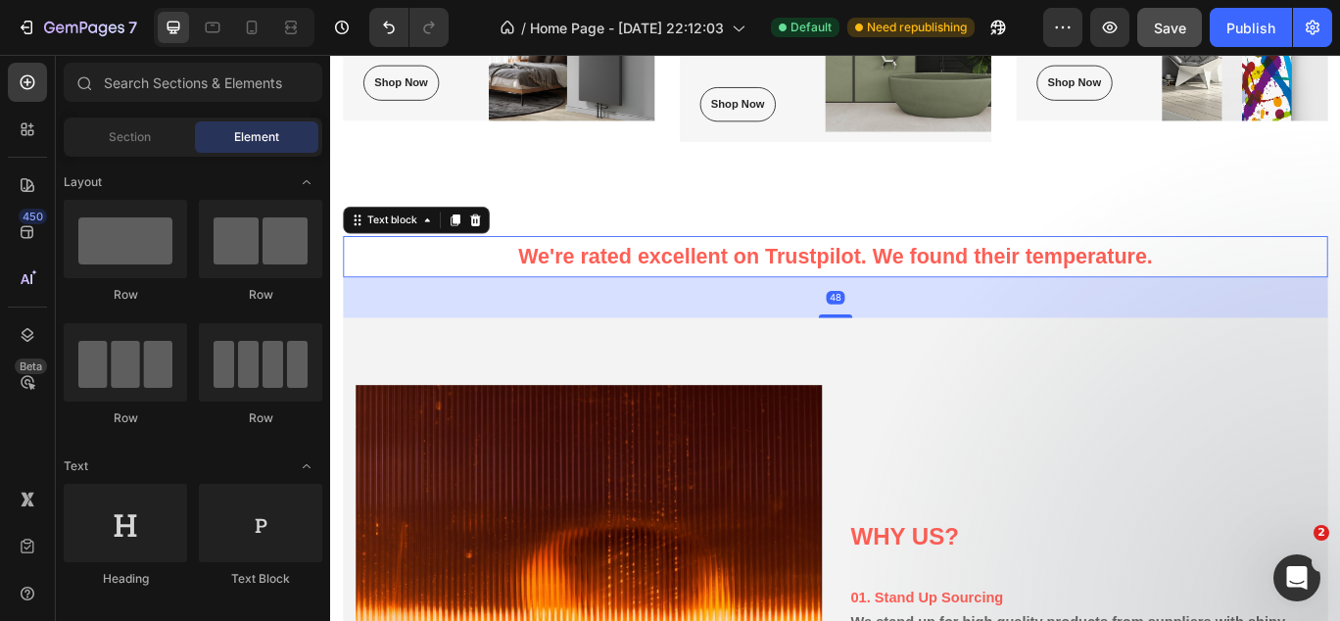
click at [564, 267] on p "We're rated excellent on Trustpilot. We found their temperature." at bounding box center [918, 289] width 1142 height 44
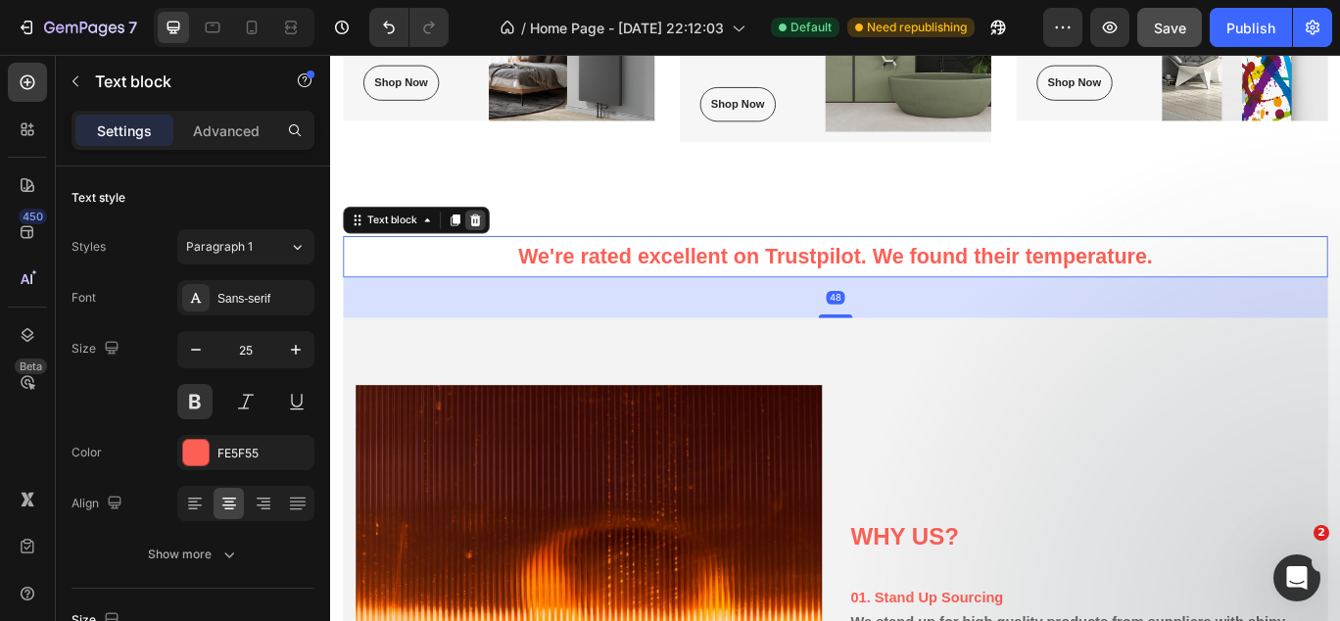
click at [490, 235] on div at bounding box center [499, 247] width 24 height 24
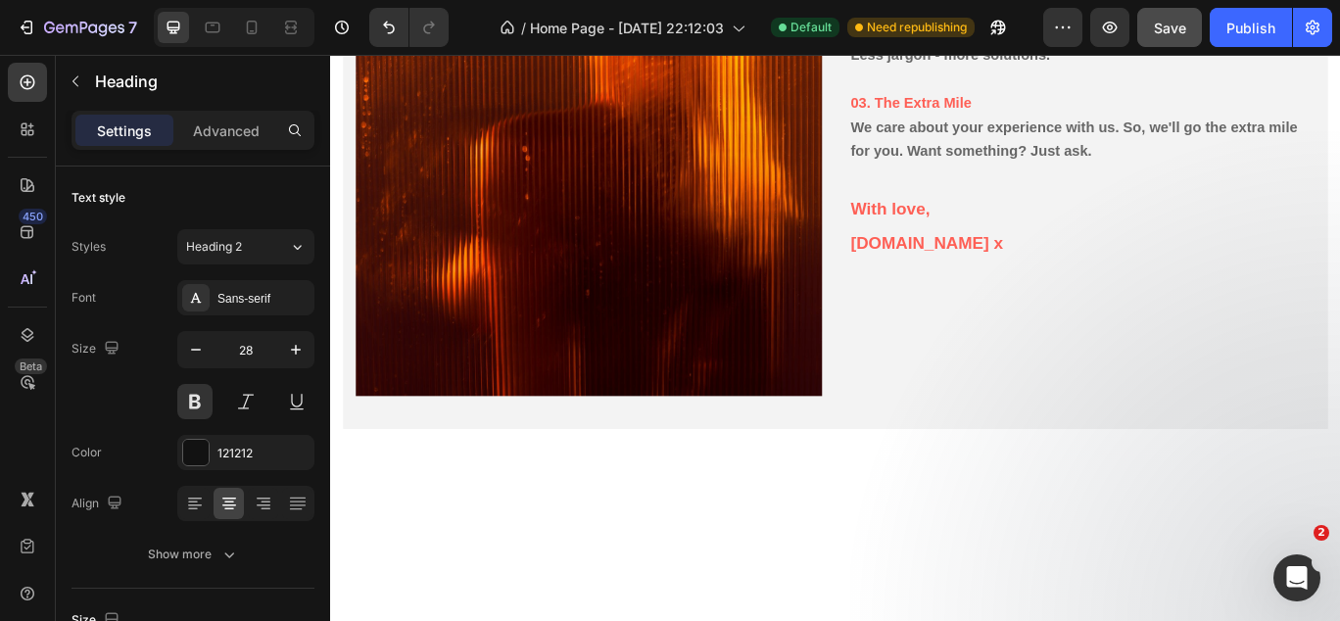
scroll to position [2588, 0]
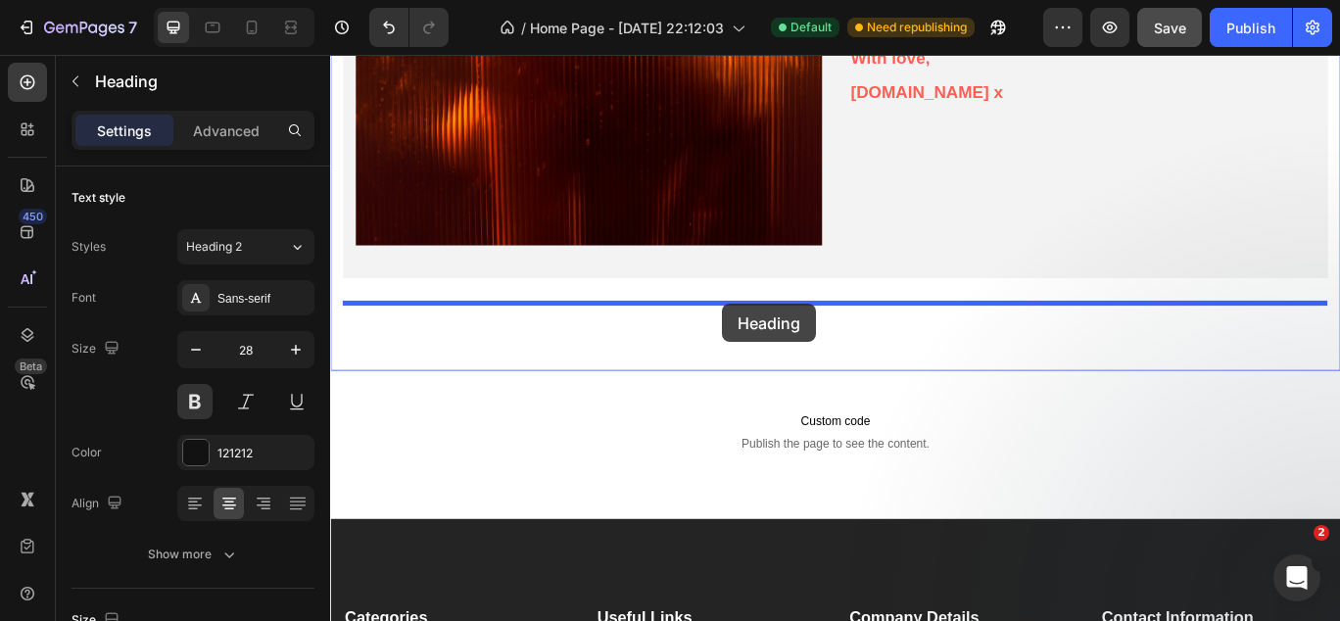
drag, startPoint x: 751, startPoint y: 326, endPoint x: 786, endPoint y: 345, distance: 39.9
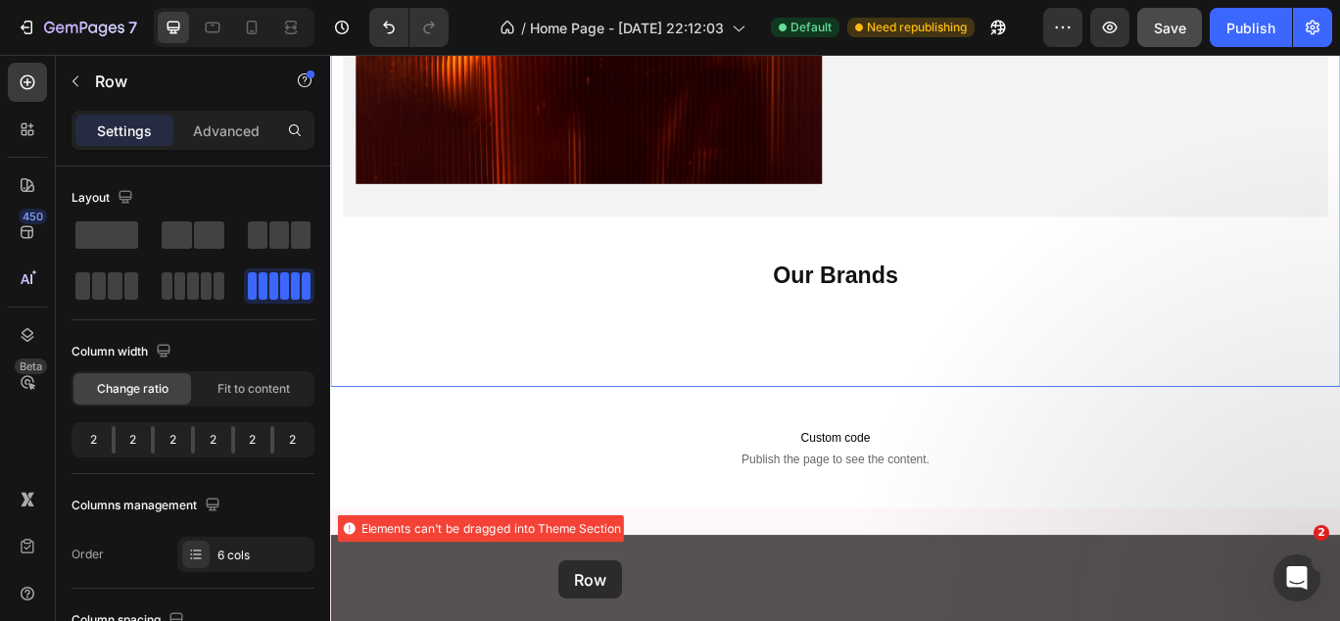
scroll to position [2638, 0]
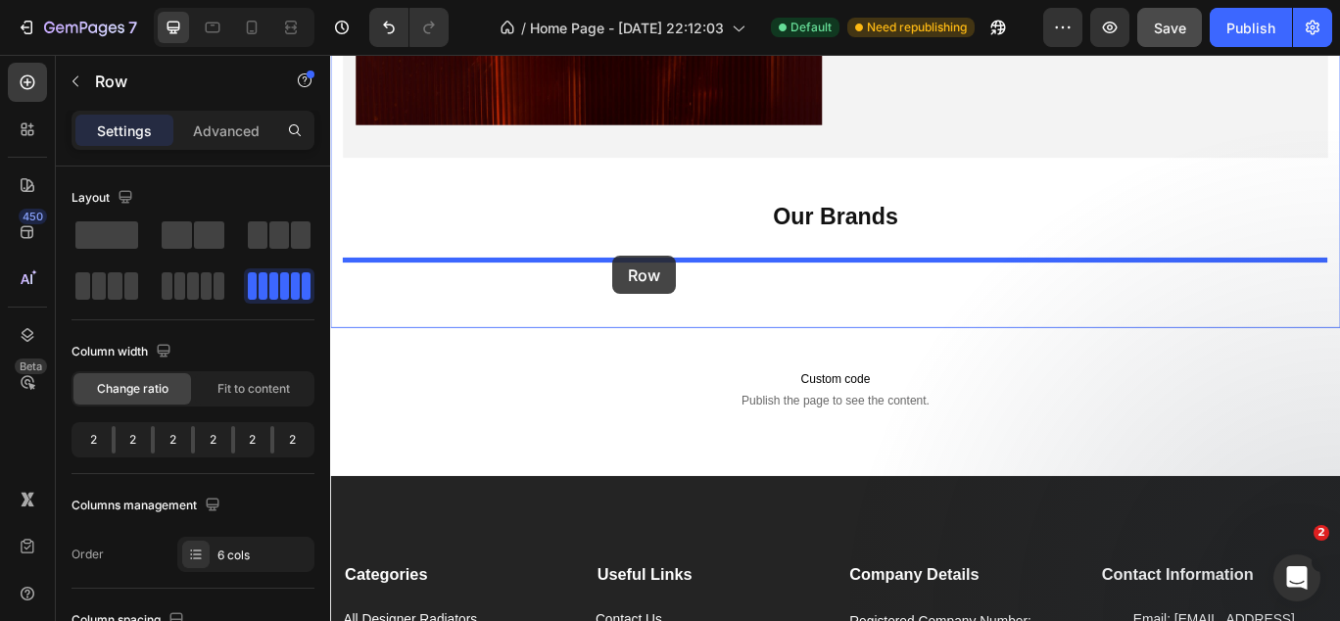
drag, startPoint x: 510, startPoint y: 303, endPoint x: 658, endPoint y: 289, distance: 148.6
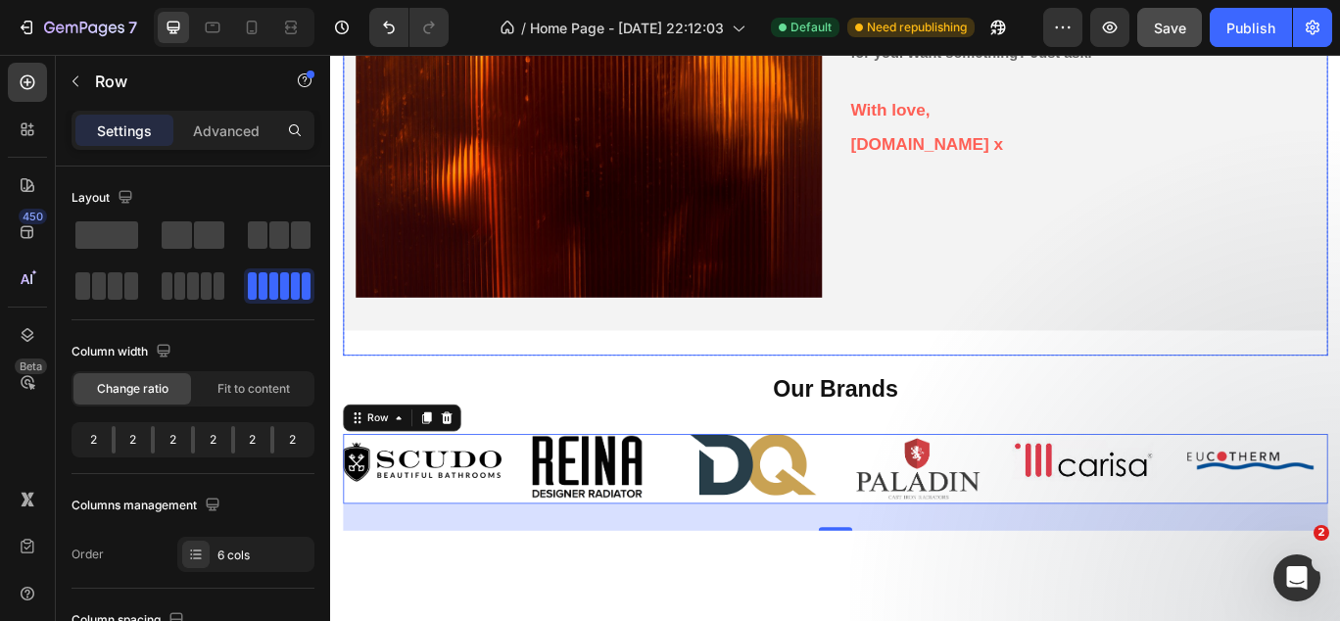
scroll to position [2421, 0]
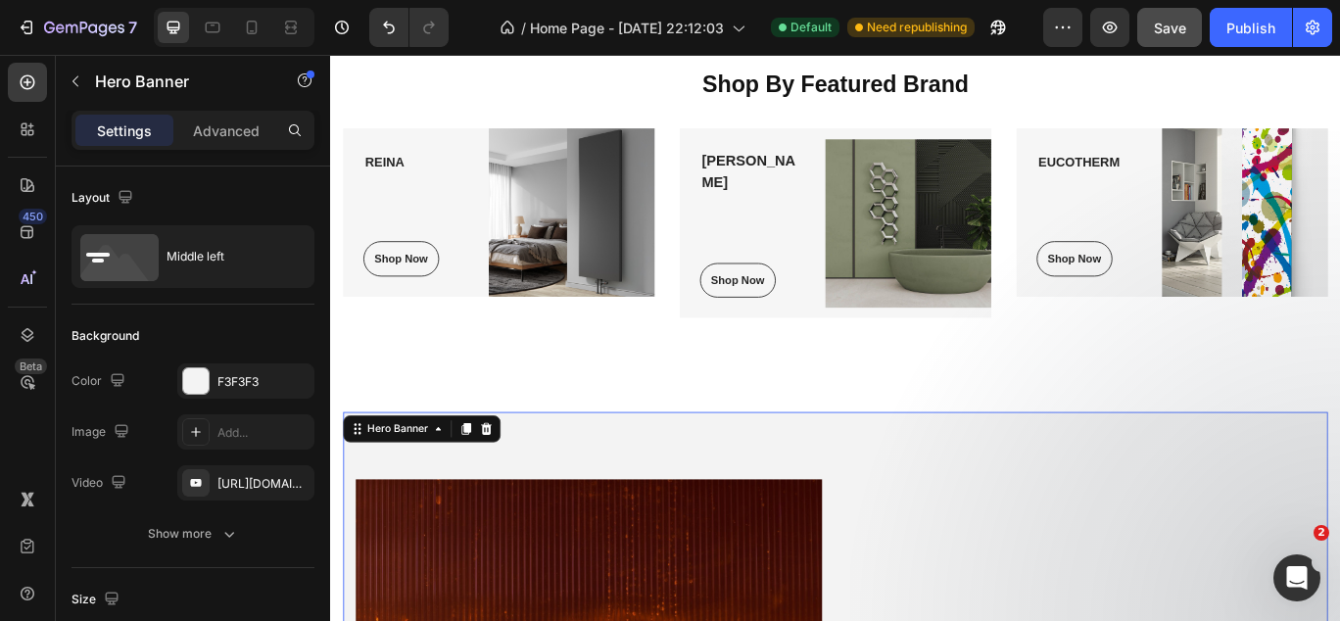
scroll to position [1326, 0]
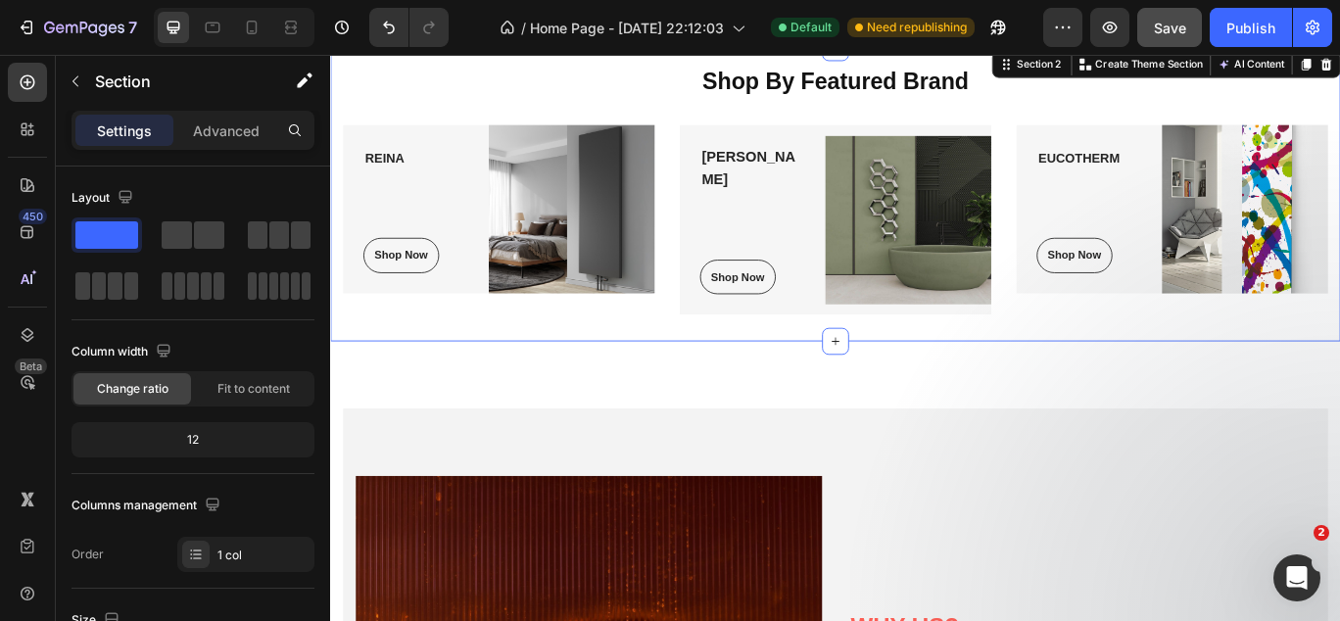
click at [966, 354] on div "Title Line Shop By Featured Brand Heading REINA Heading Shop Now Button Row Ima…" at bounding box center [918, 217] width 1146 height 342
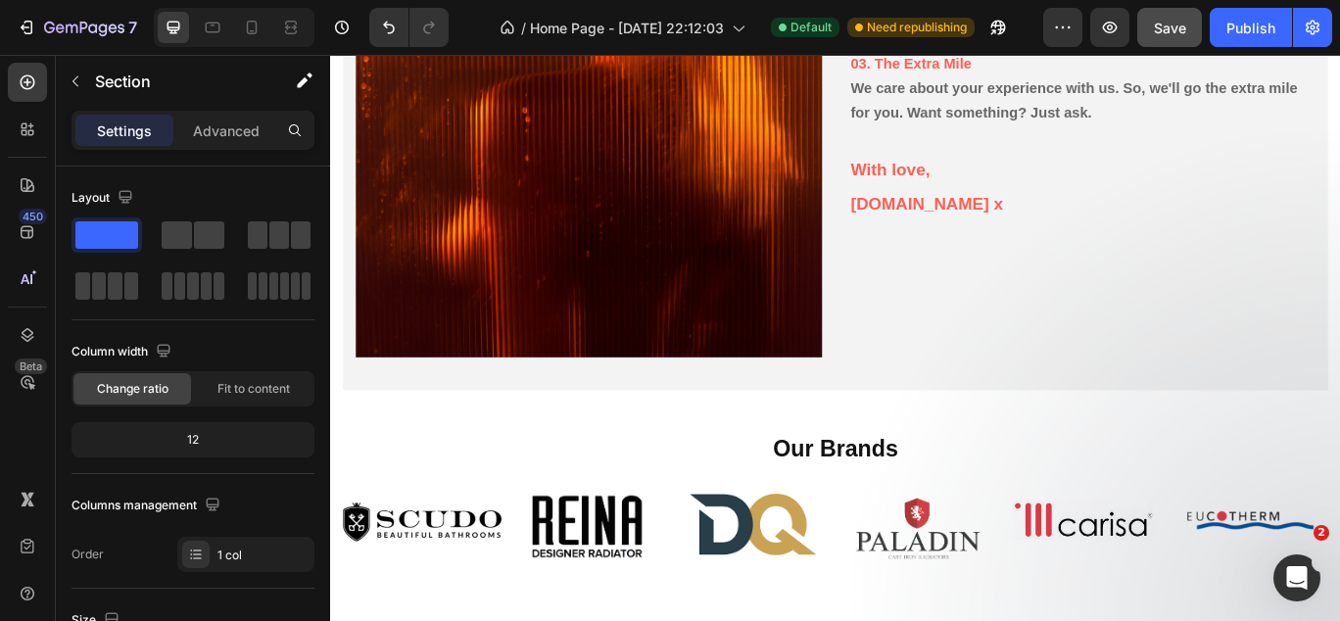
scroll to position [2295, 0]
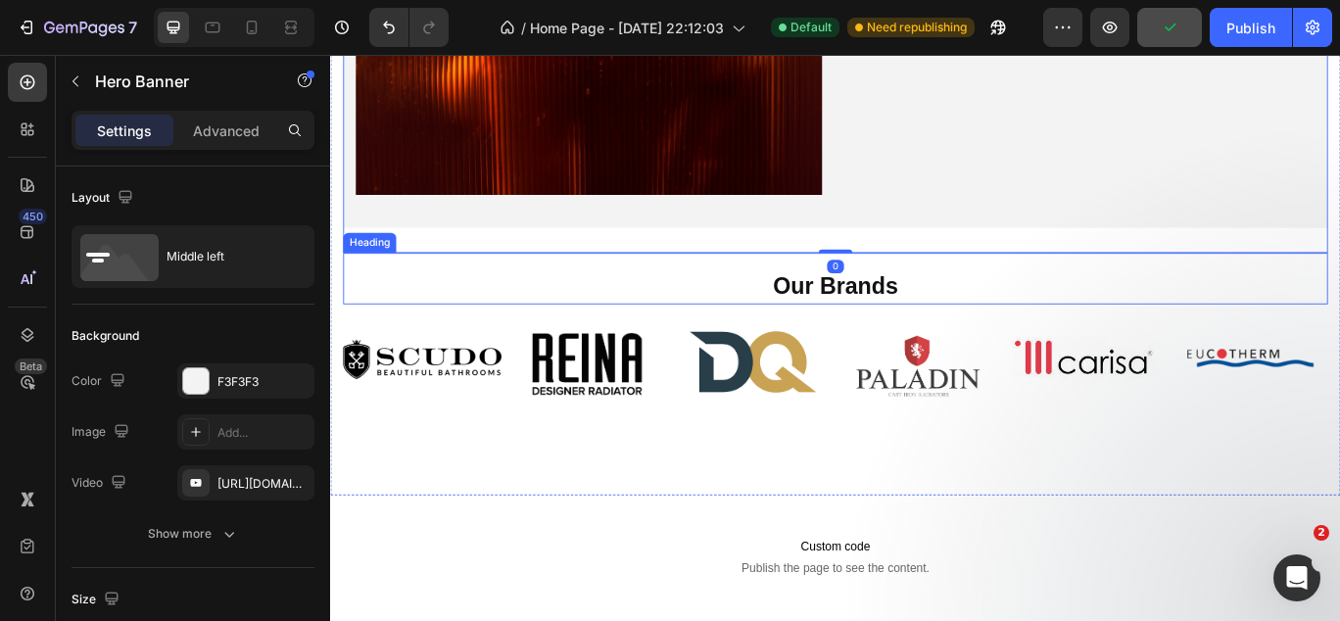
scroll to position [2499, 0]
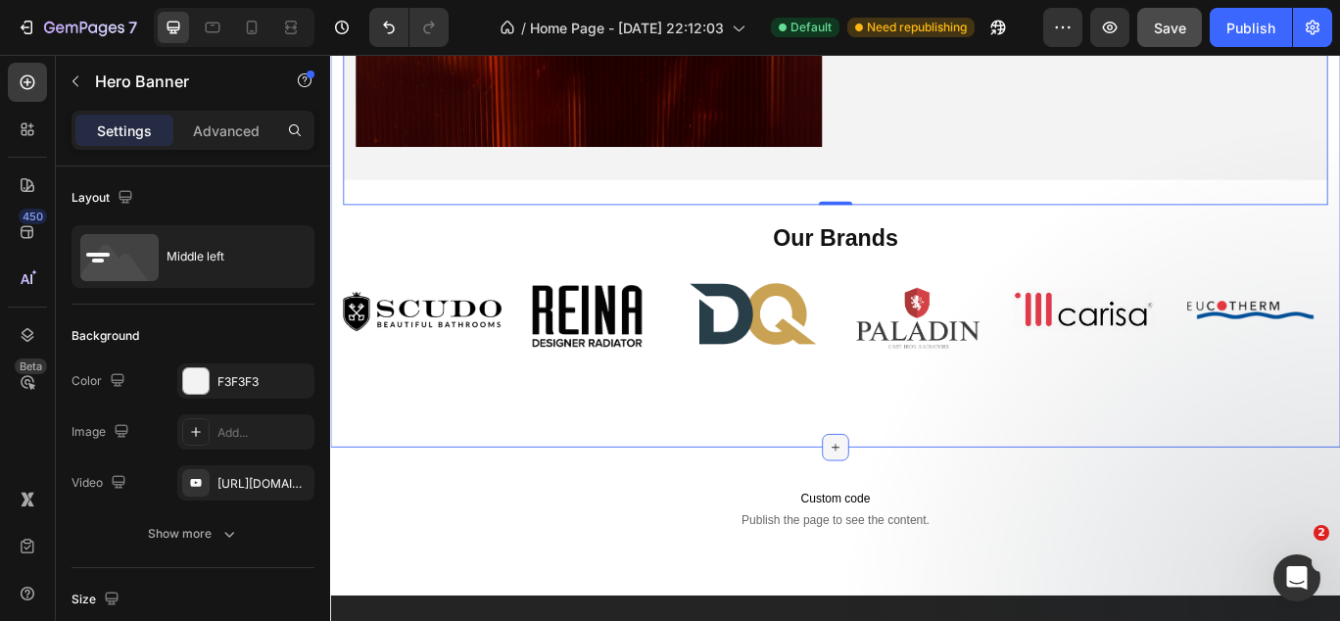
click at [918, 510] on icon at bounding box center [918, 512] width 16 height 16
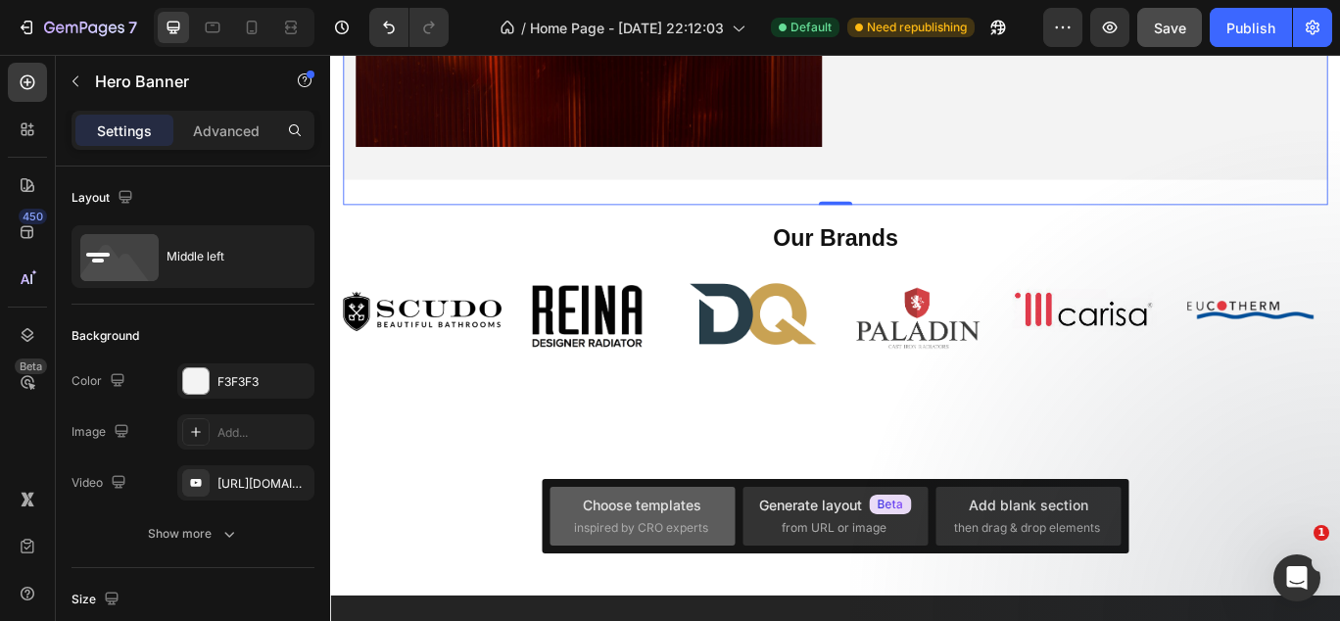
click at [673, 513] on div "Choose templates" at bounding box center [642, 505] width 119 height 21
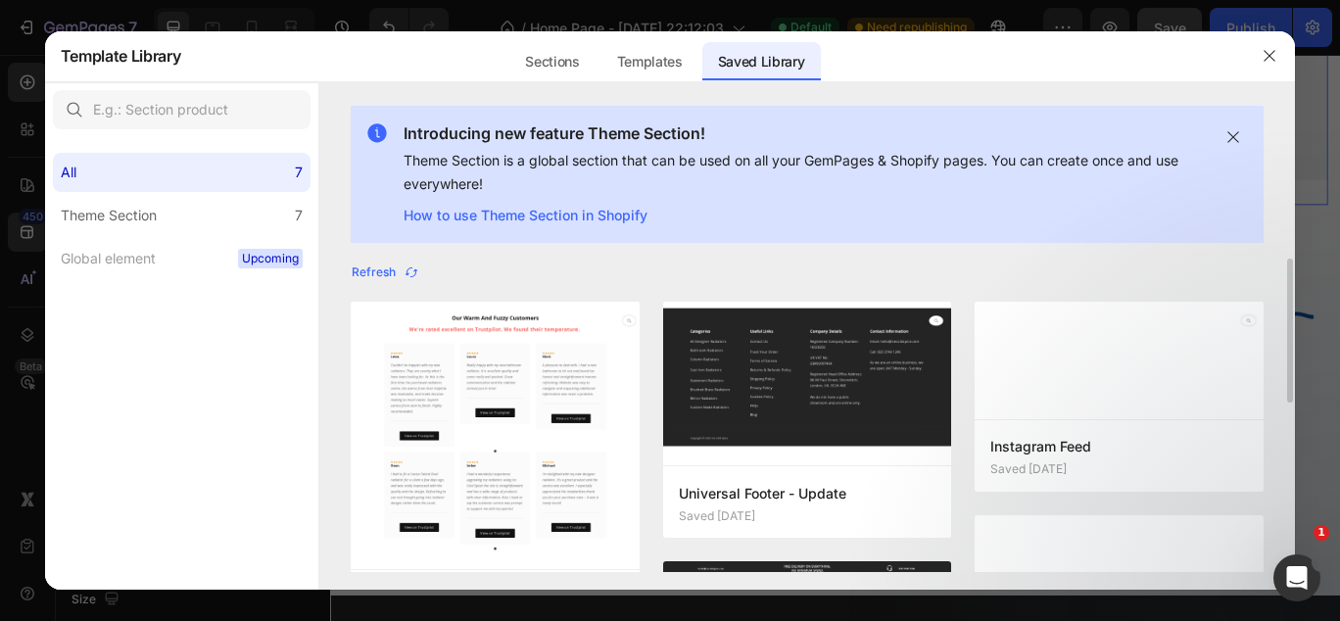
click at [501, 347] on img at bounding box center [495, 435] width 289 height 267
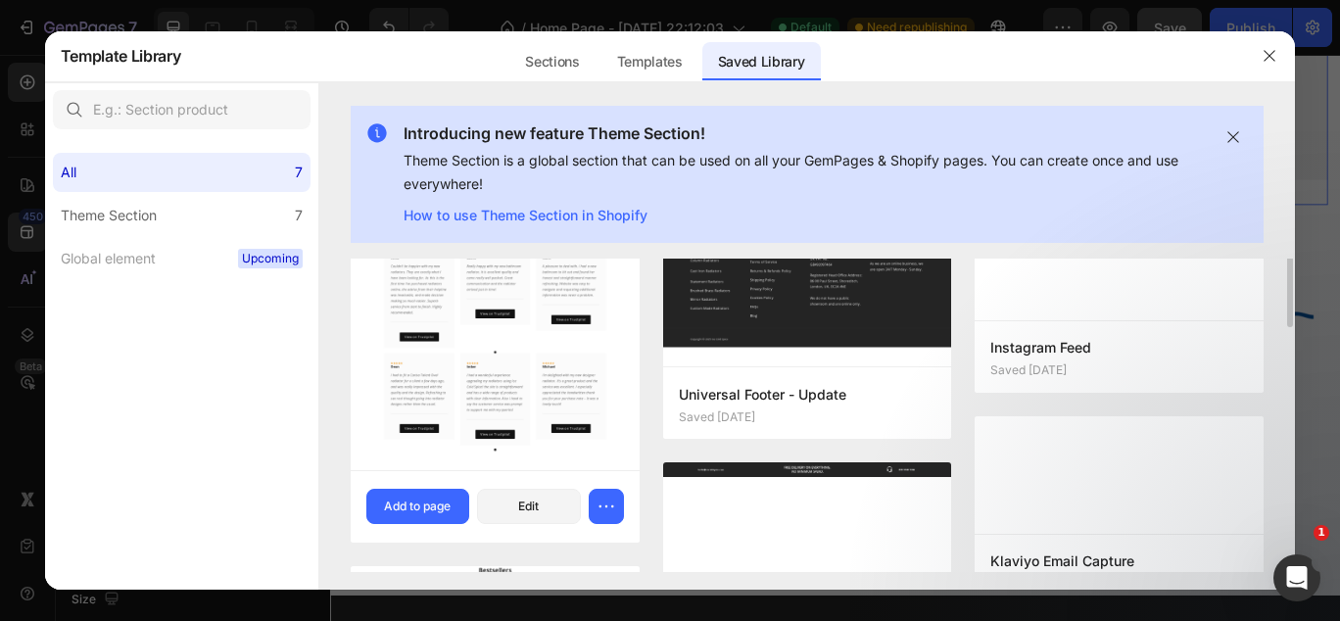
scroll to position [128, 0]
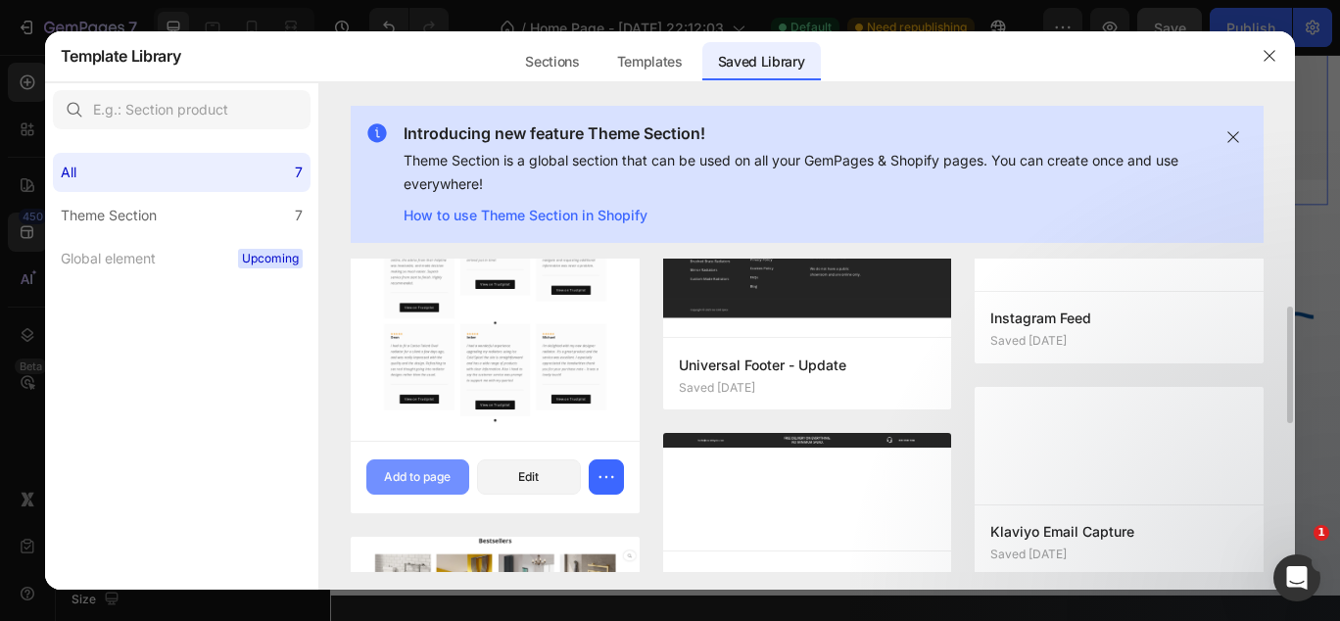
click at [442, 473] on div "Add to page" at bounding box center [417, 477] width 67 height 18
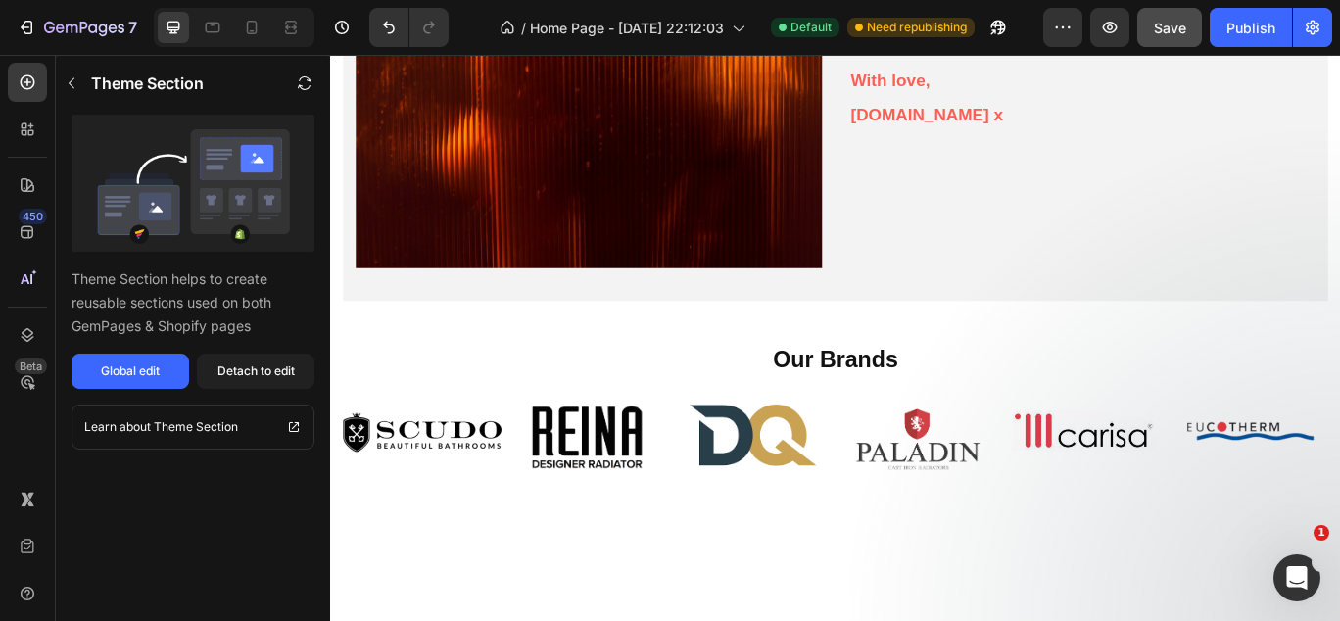
scroll to position [2354, 0]
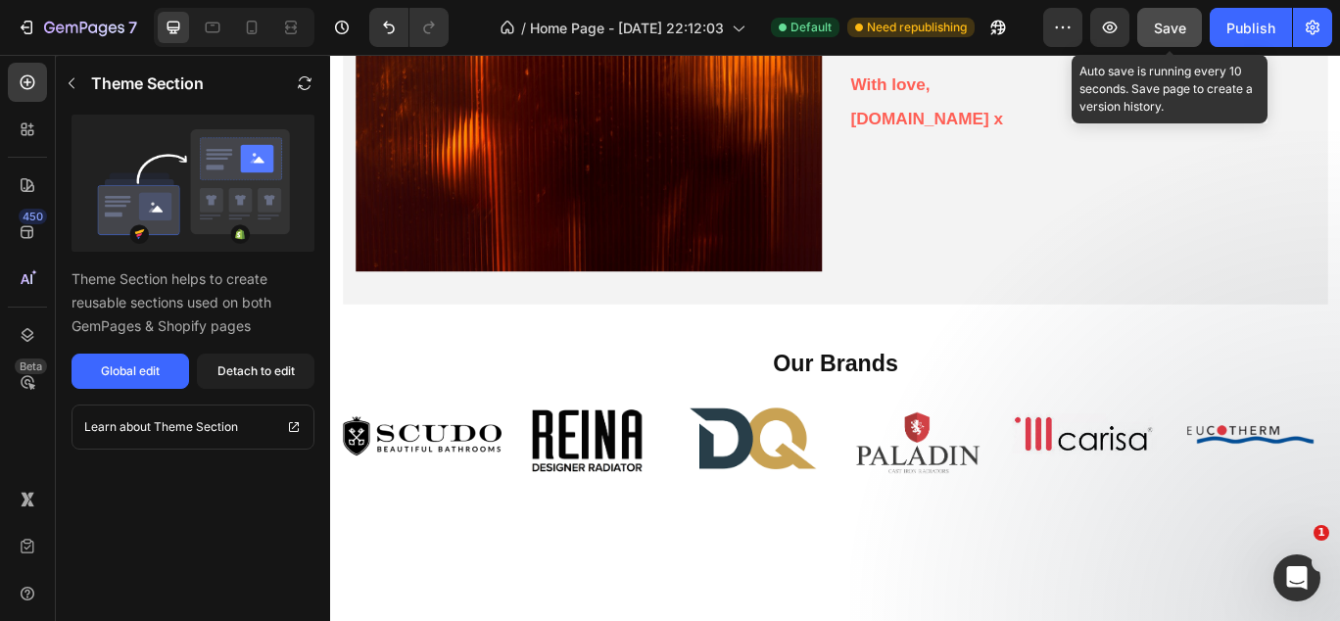
click at [1170, 33] on span "Save" at bounding box center [1170, 28] width 32 height 17
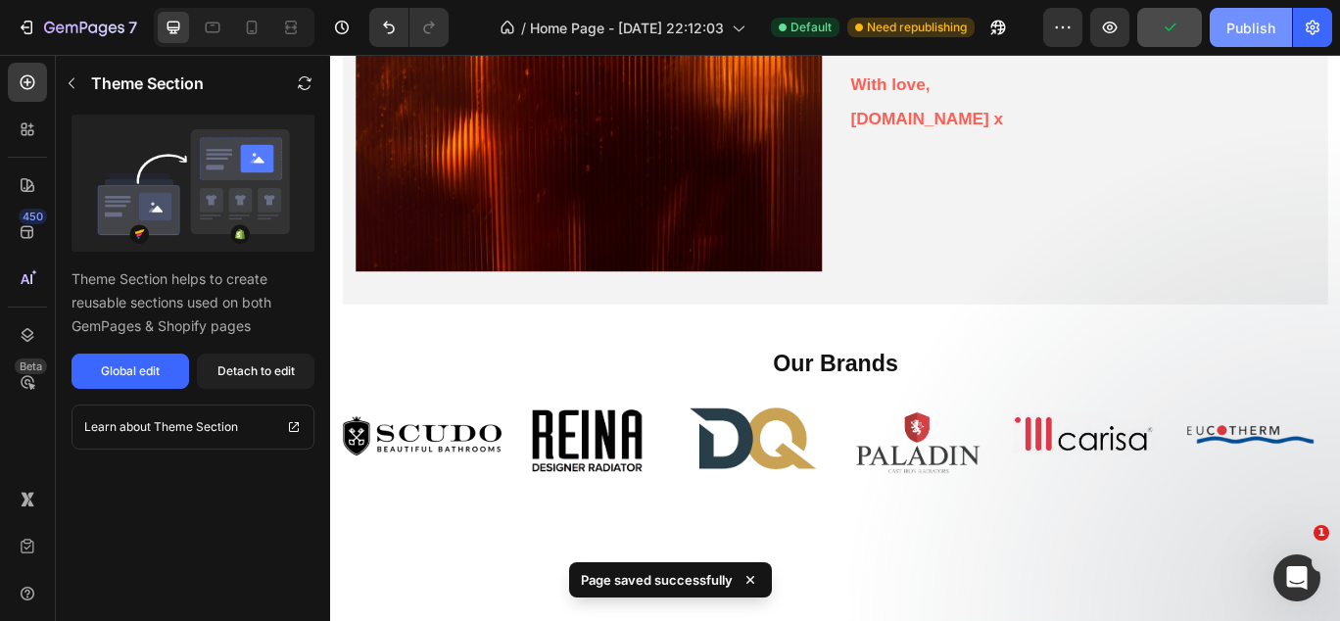
drag, startPoint x: 1238, startPoint y: 21, endPoint x: 969, endPoint y: 71, distance: 274.0
click at [1238, 21] on div "Publish" at bounding box center [1251, 28] width 49 height 21
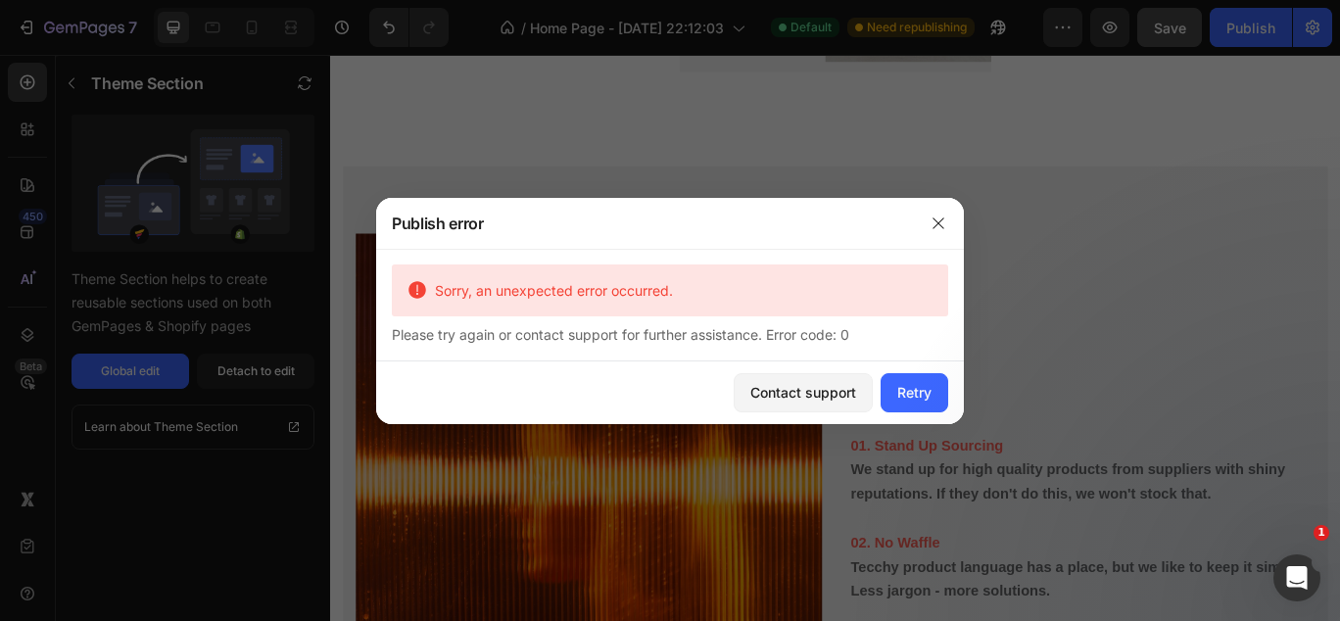
scroll to position [1609, 0]
click at [911, 393] on div "Retry" at bounding box center [915, 392] width 34 height 21
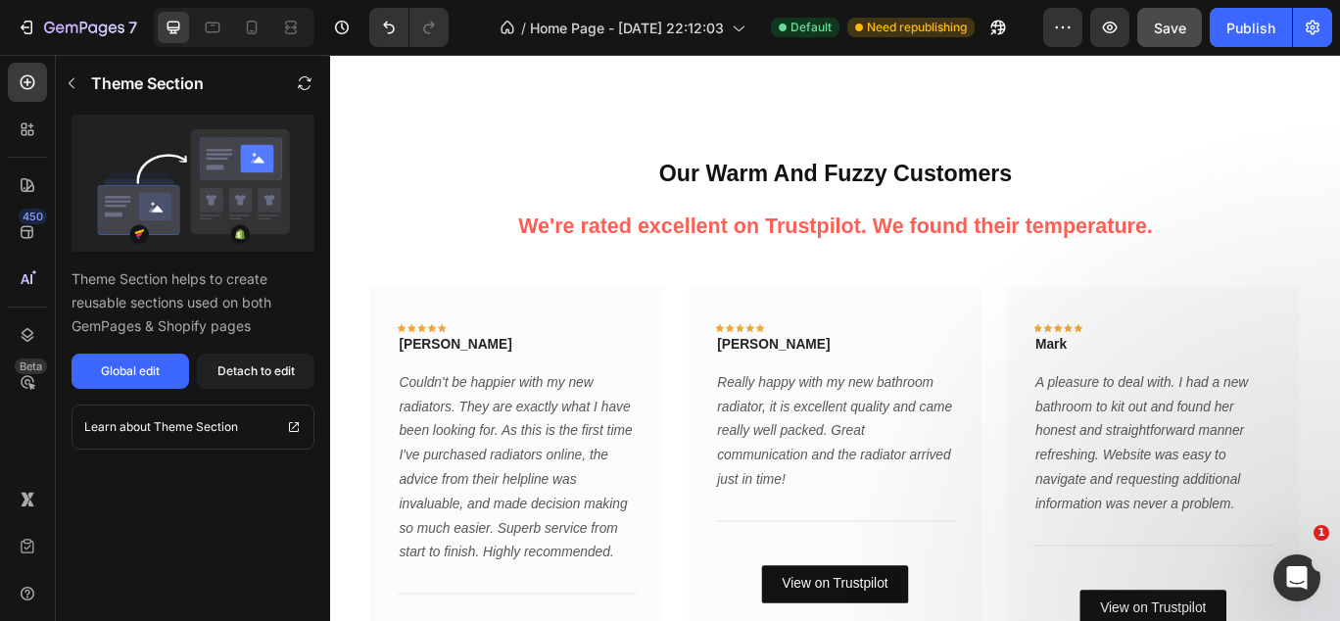
scroll to position [2896, 0]
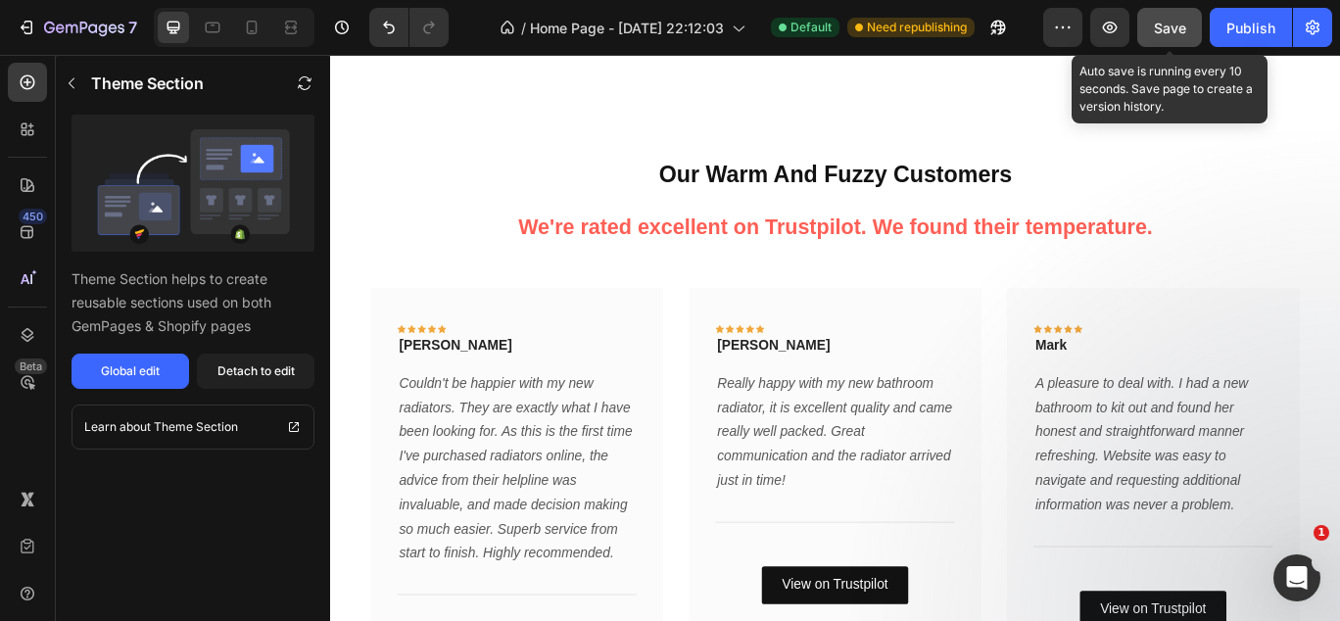
click at [1179, 29] on span "Save" at bounding box center [1170, 28] width 32 height 17
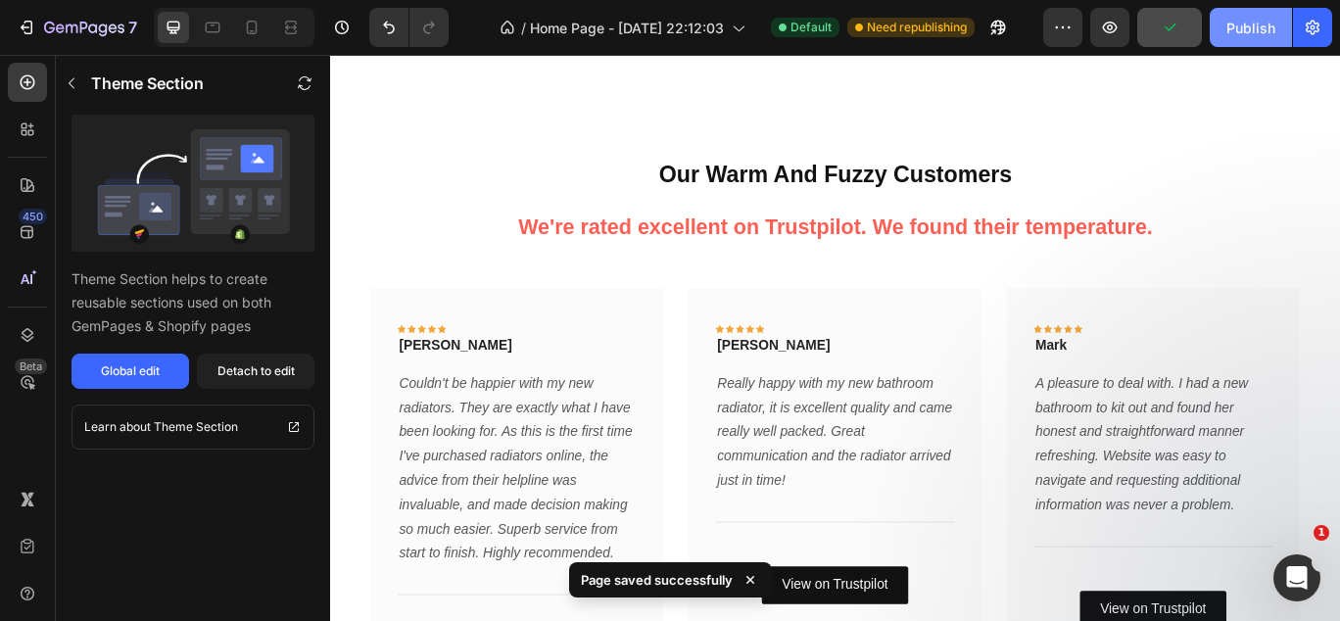
click at [1238, 30] on div "Publish" at bounding box center [1251, 28] width 49 height 21
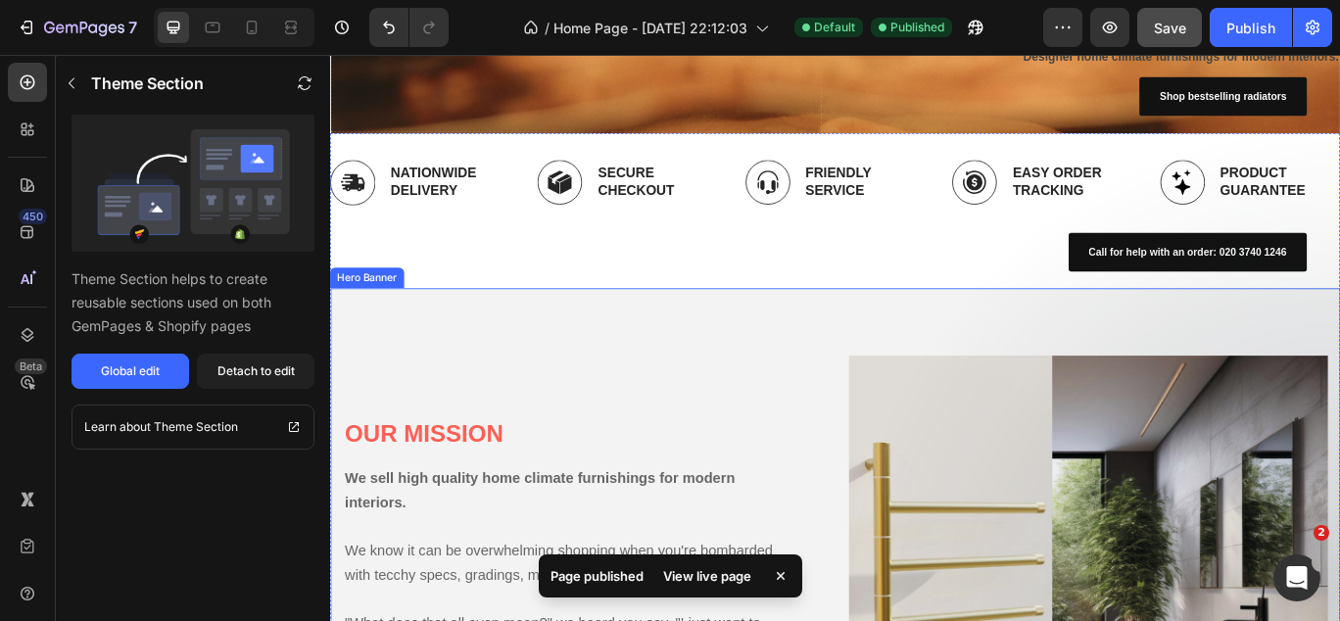
scroll to position [0, 0]
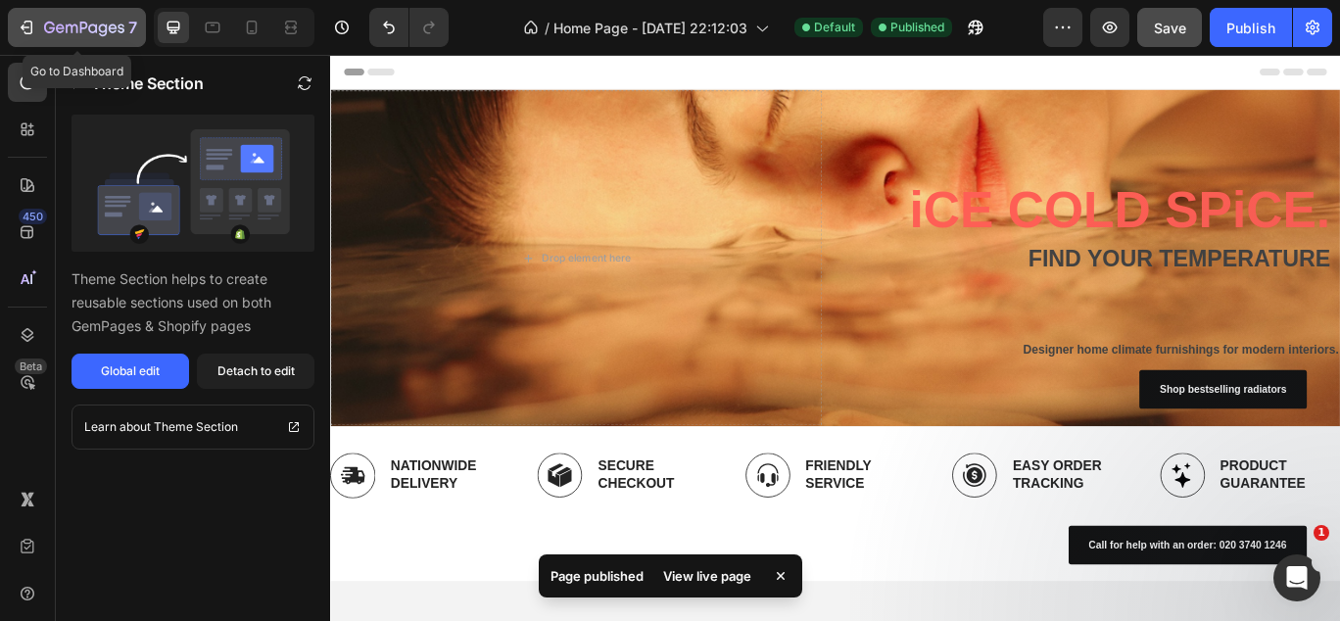
click at [21, 23] on icon "button" at bounding box center [27, 28] width 20 height 20
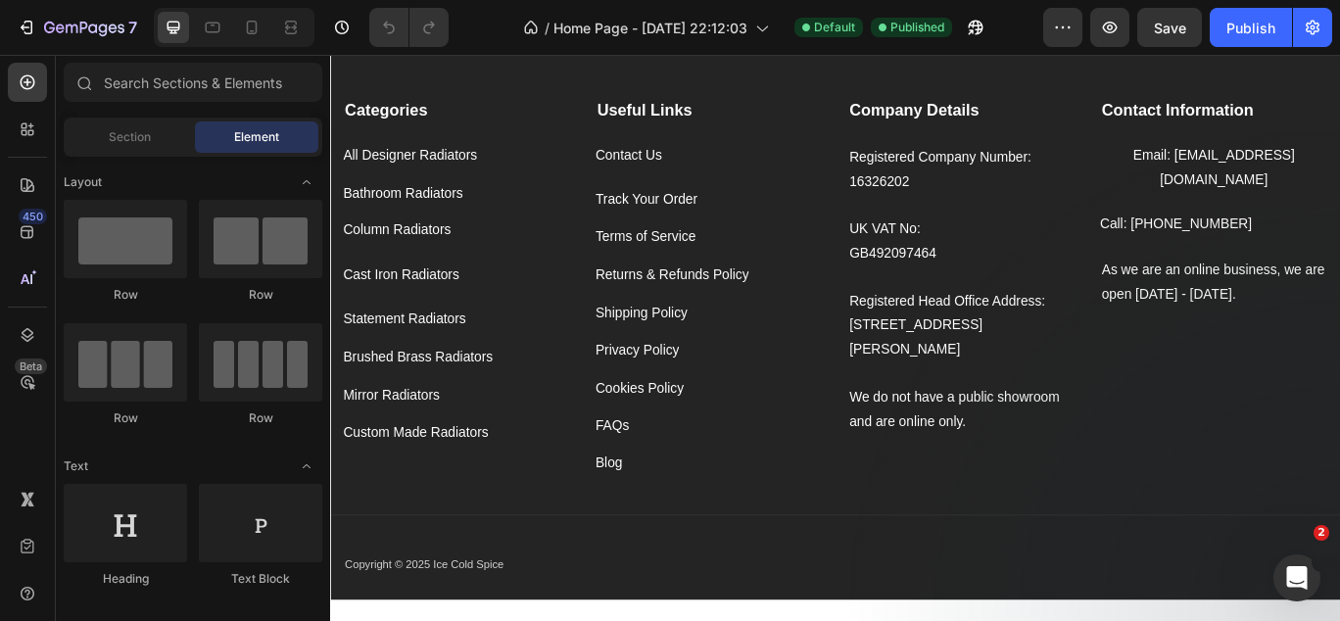
scroll to position [2683, 0]
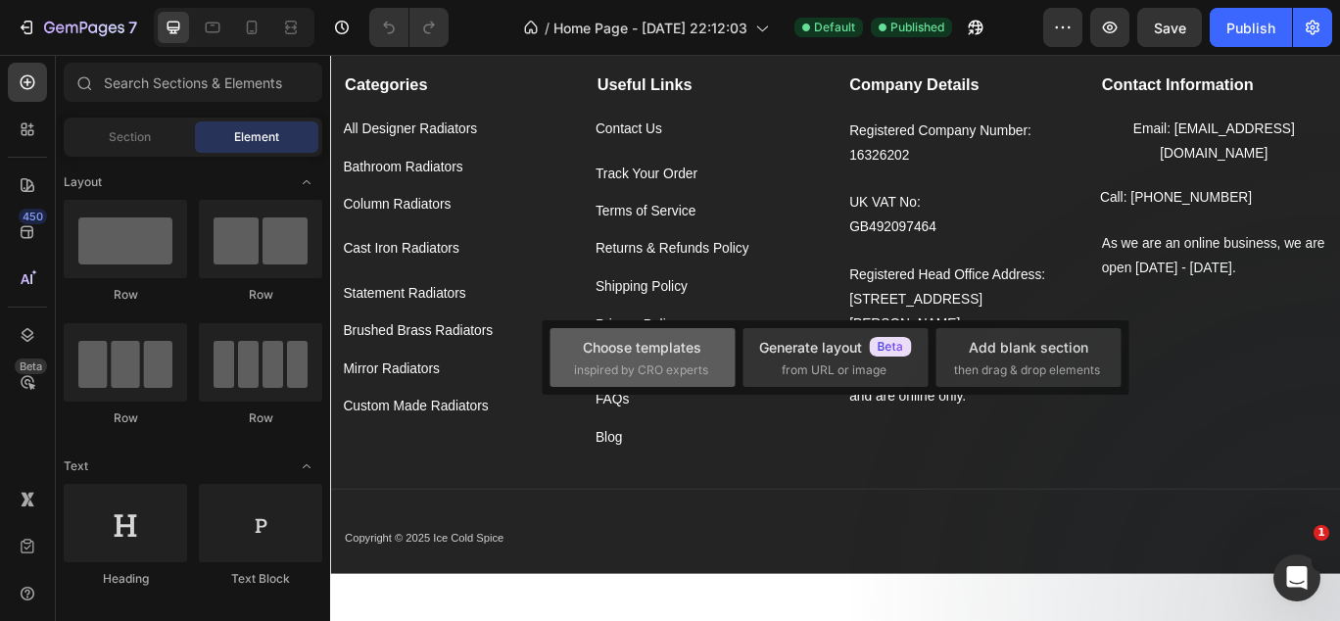
click at [685, 370] on span "inspired by CRO experts" at bounding box center [641, 371] width 134 height 18
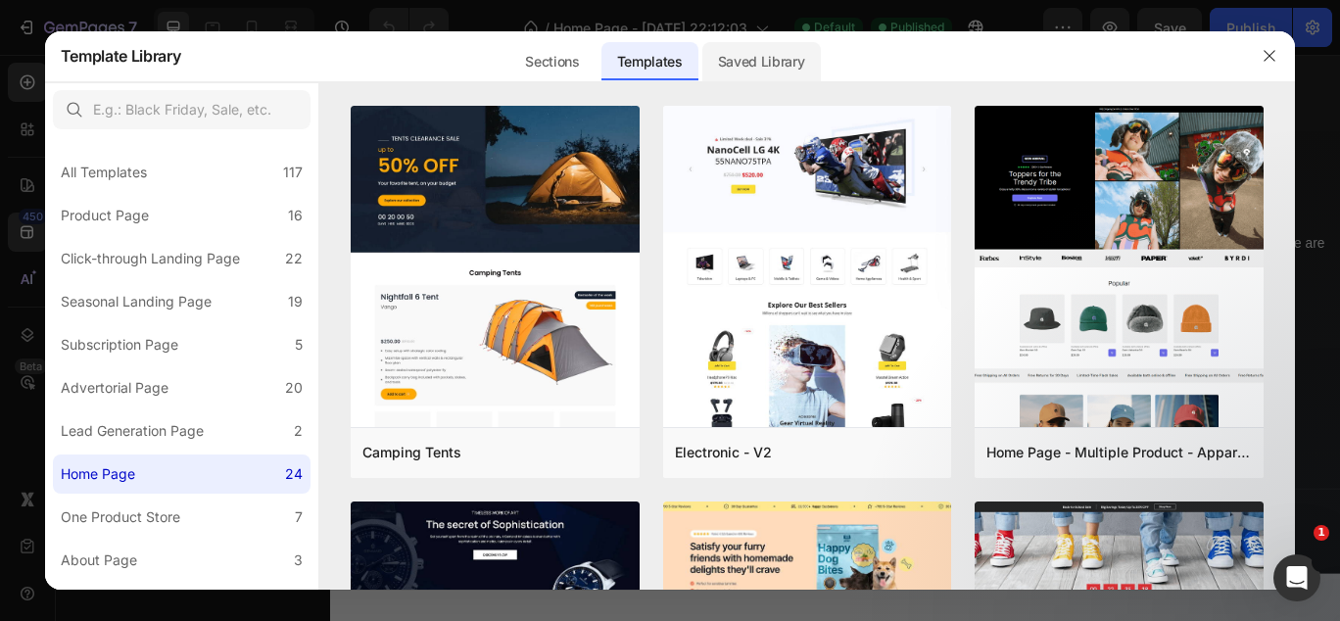
click at [724, 69] on div "Saved Library" at bounding box center [762, 61] width 119 height 39
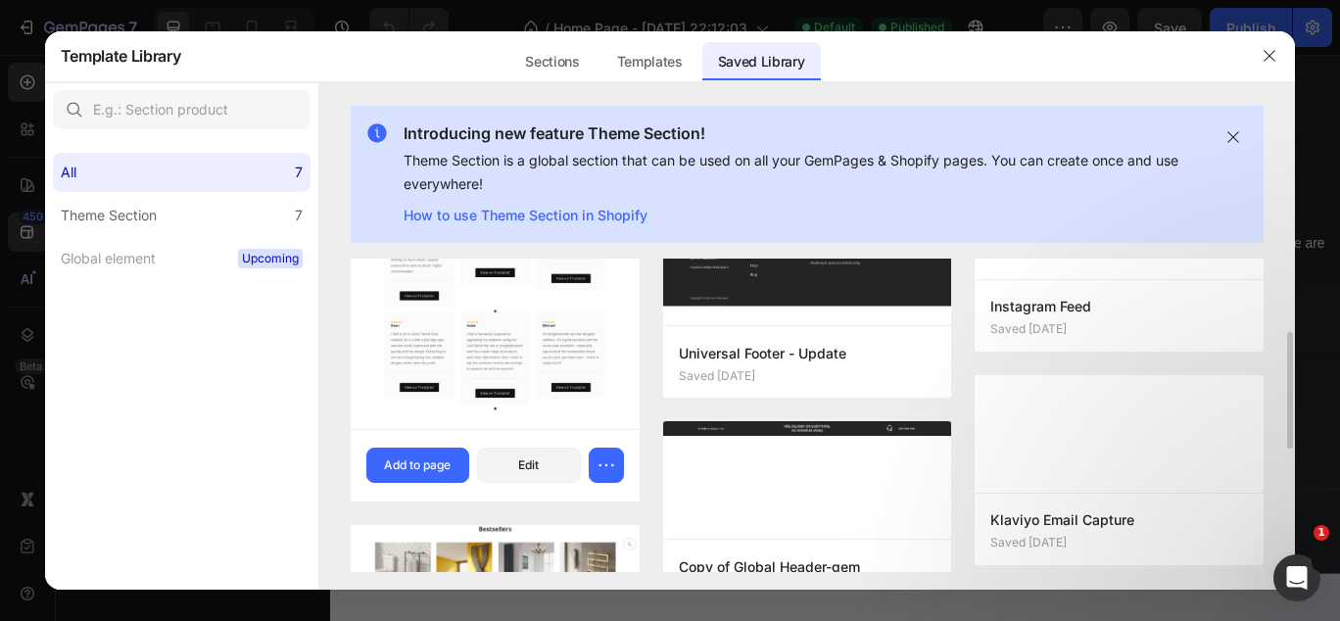
scroll to position [156, 0]
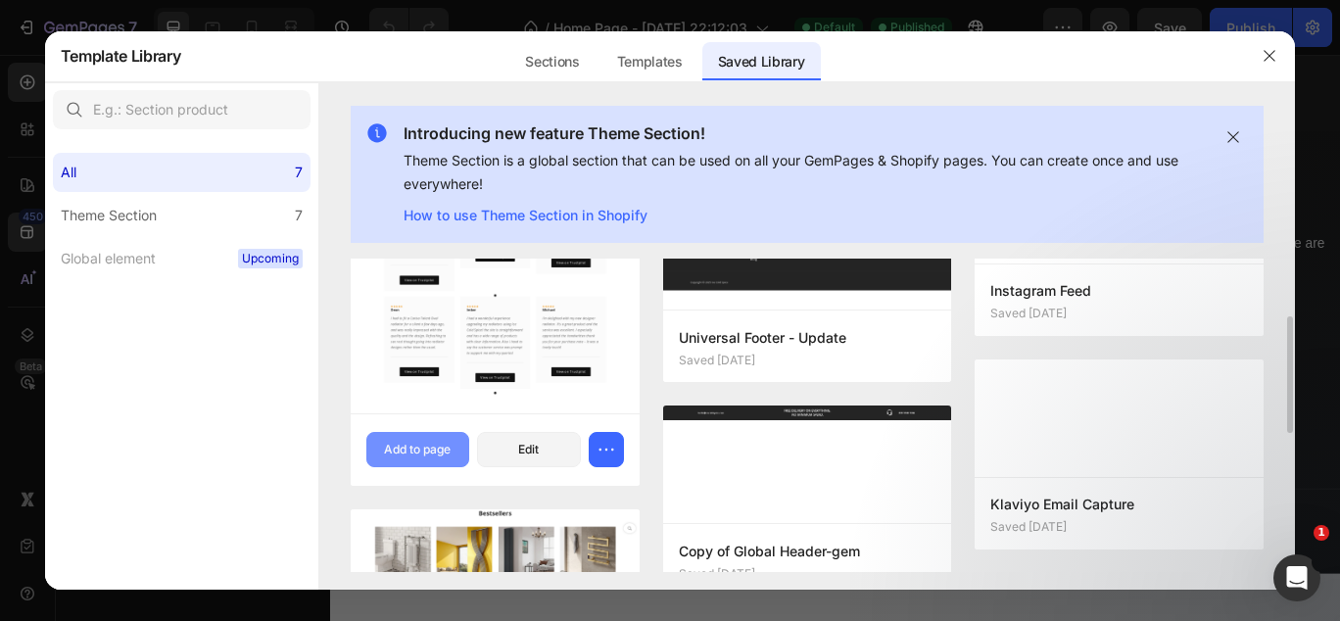
click at [416, 450] on div "Add to page" at bounding box center [417, 450] width 67 height 18
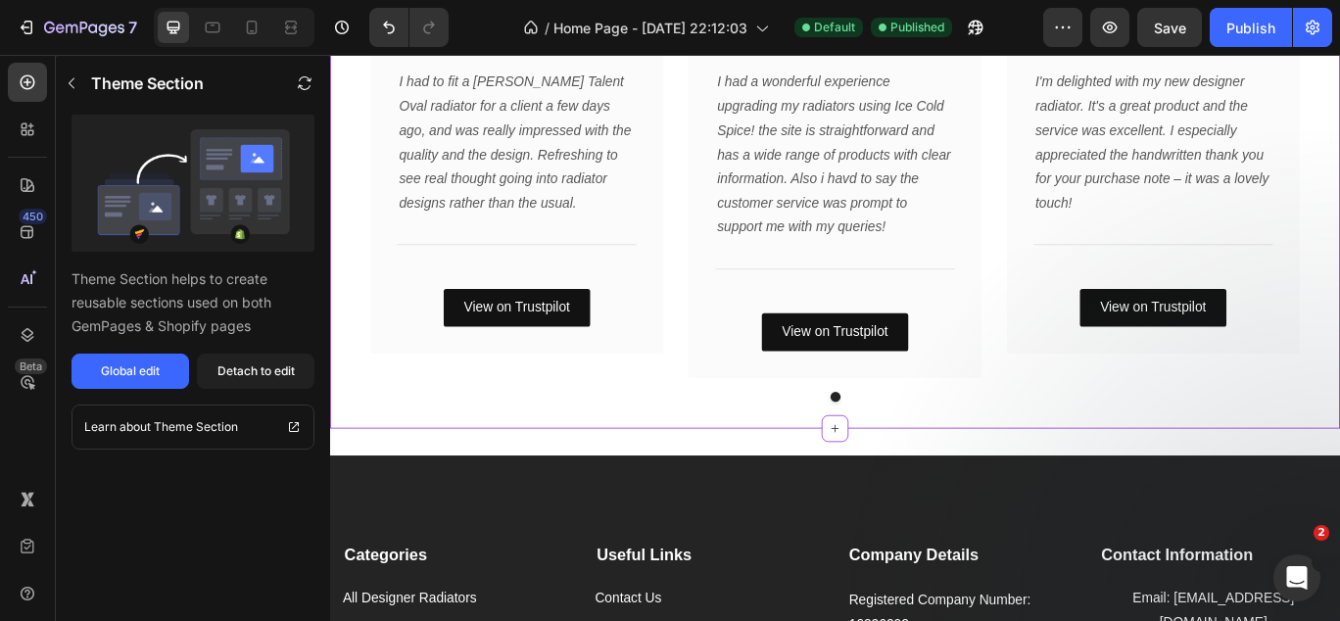
scroll to position [3272, 0]
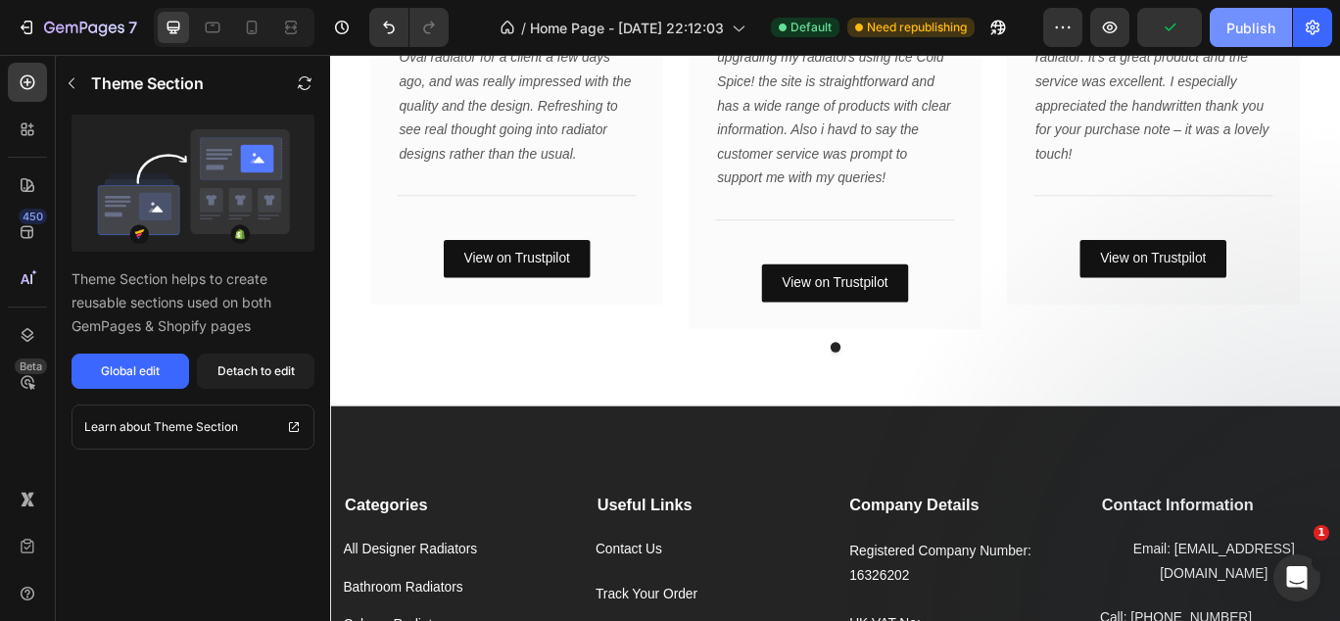
click at [1233, 34] on div "Publish" at bounding box center [1251, 28] width 49 height 21
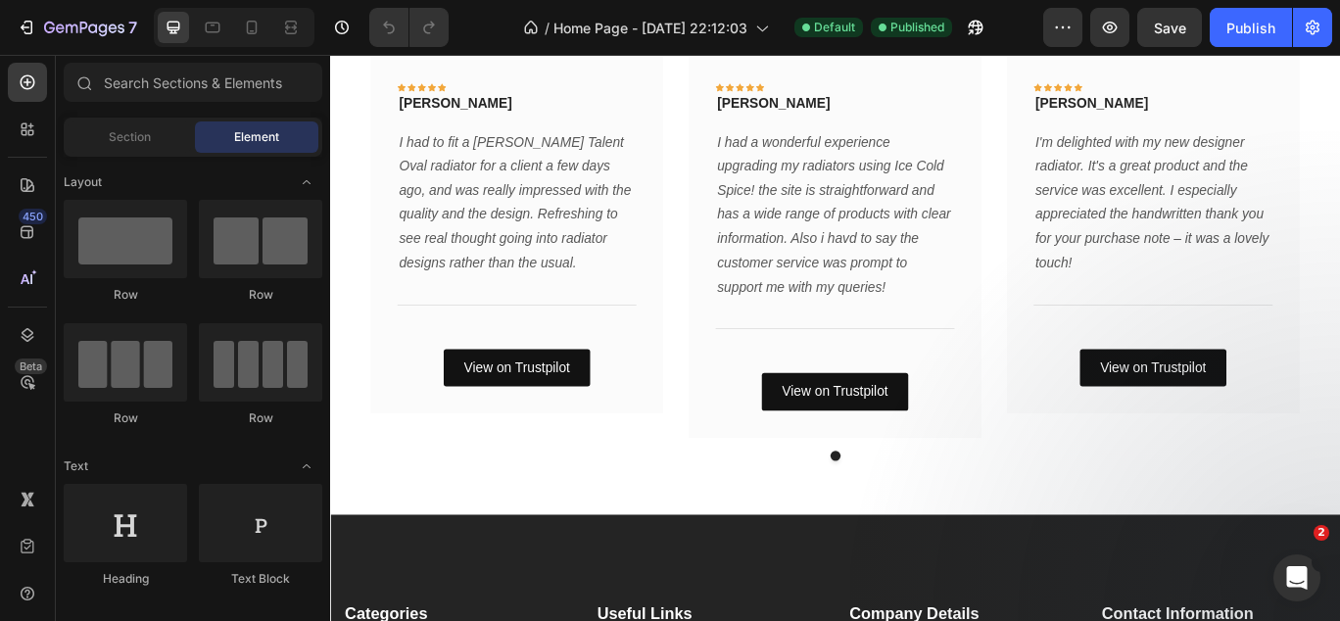
scroll to position [3731, 0]
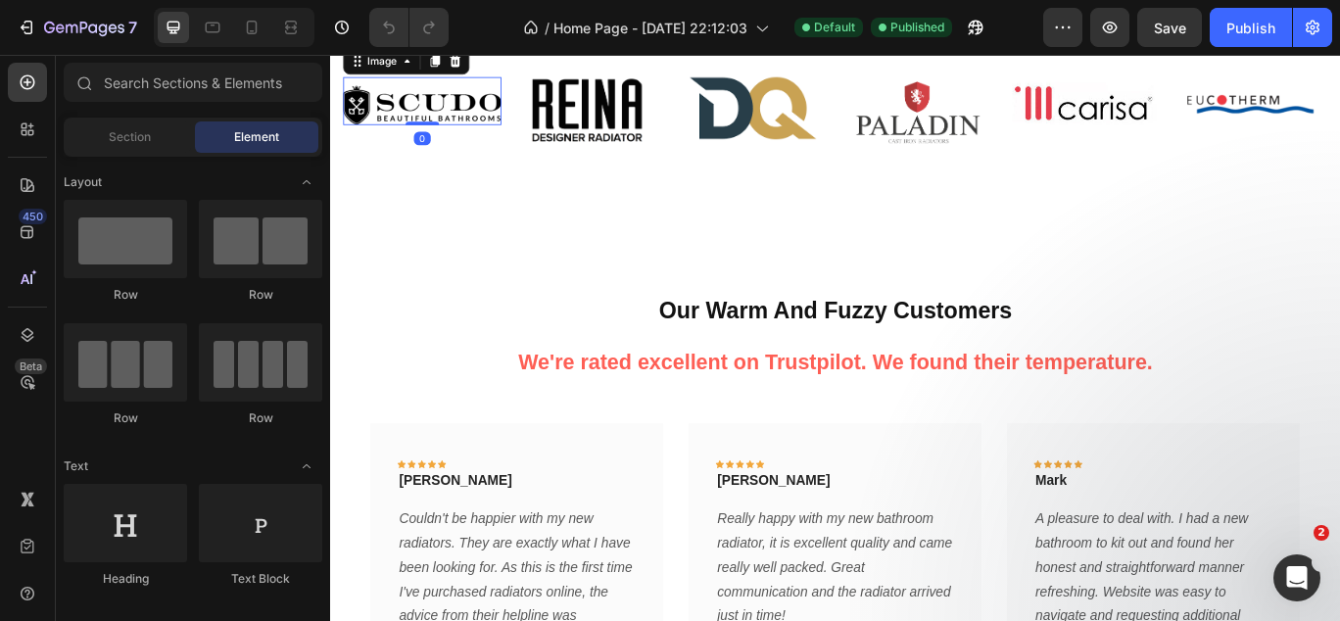
click at [434, 136] on img at bounding box center [437, 113] width 184 height 46
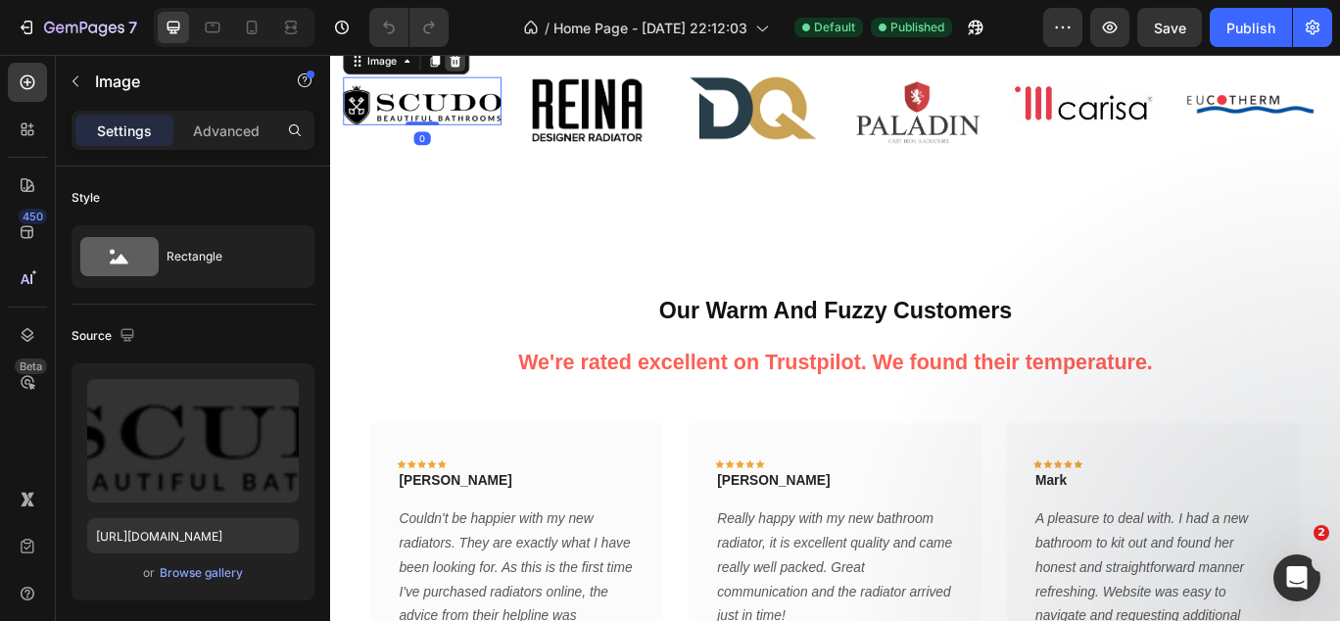
click at [473, 70] on icon at bounding box center [475, 62] width 16 height 16
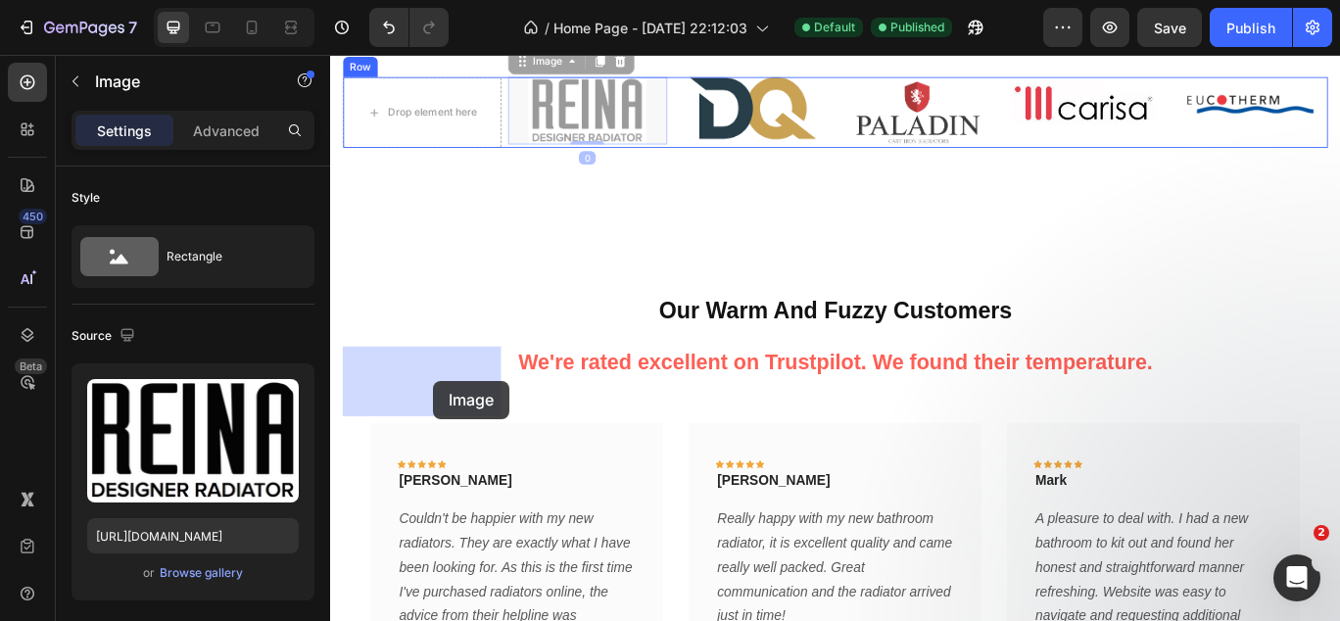
drag, startPoint x: 614, startPoint y: 433, endPoint x: 448, endPoint y: 433, distance: 166.6
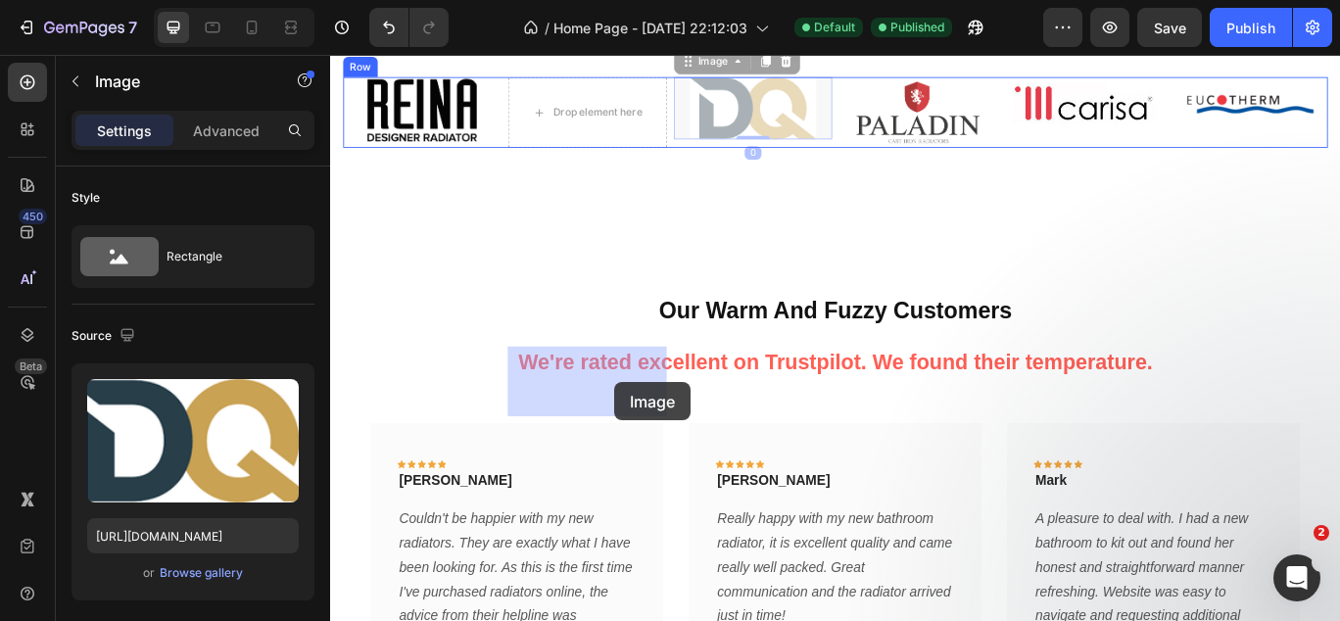
drag, startPoint x: 844, startPoint y: 441, endPoint x: 660, endPoint y: 436, distance: 183.3
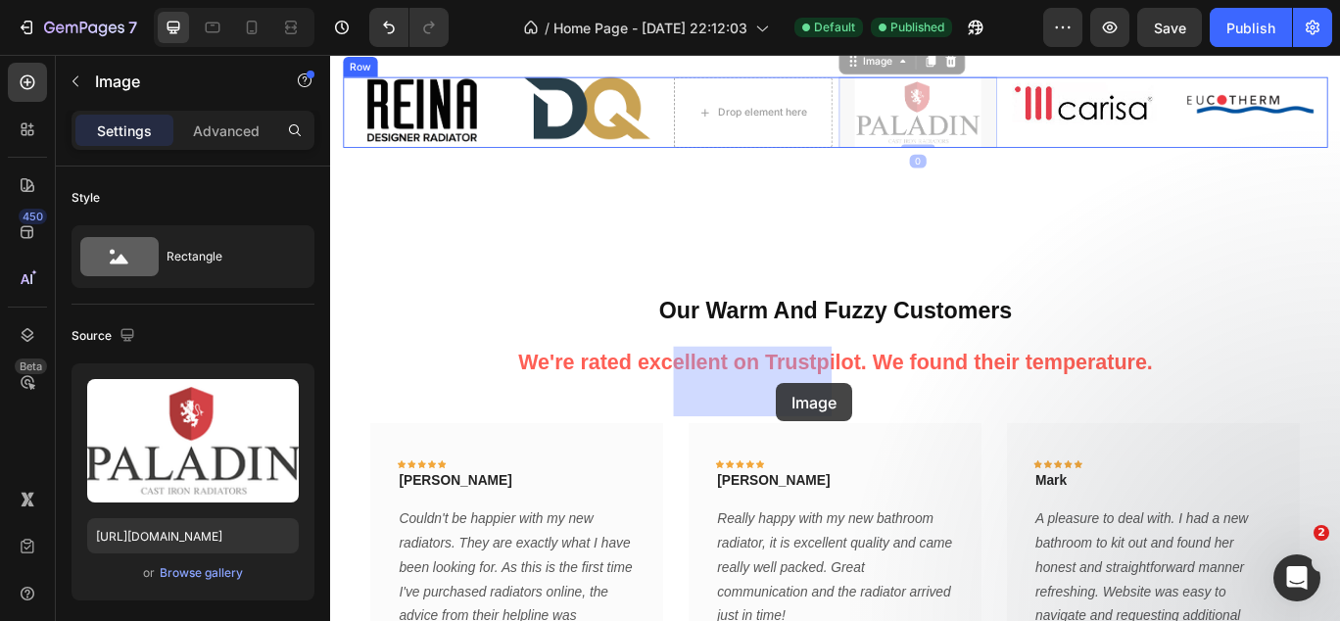
drag, startPoint x: 1061, startPoint y: 452, endPoint x: 847, endPoint y: 433, distance: 215.4
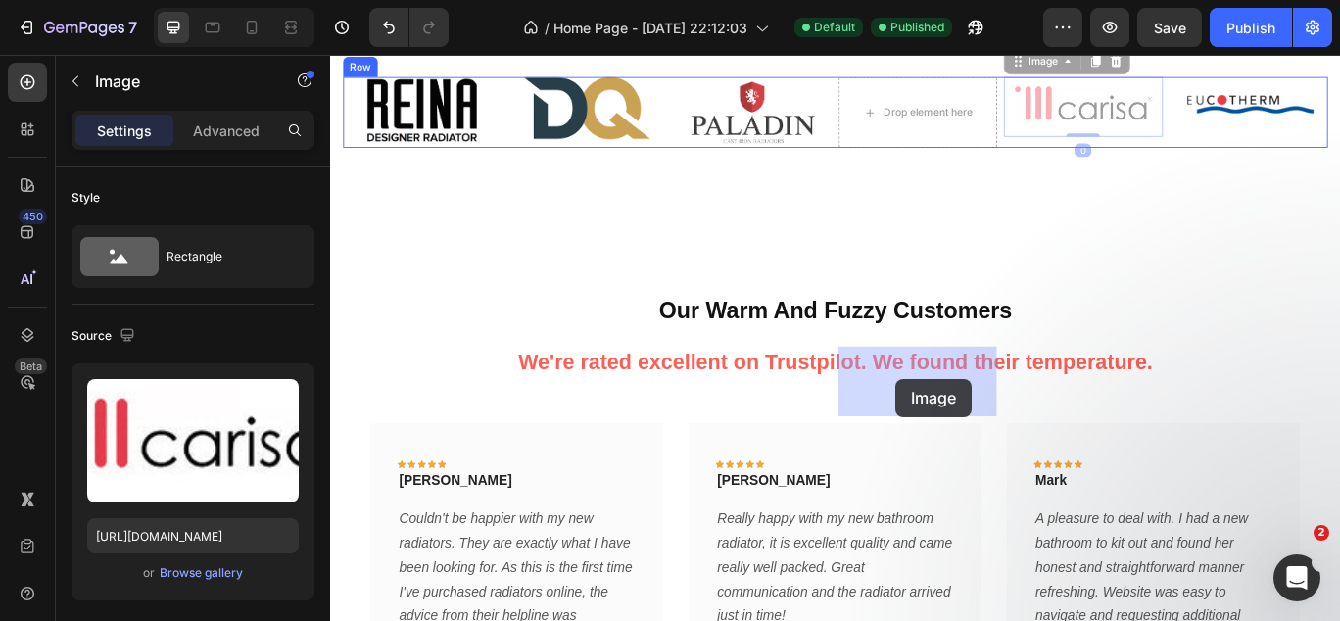
drag, startPoint x: 1182, startPoint y: 433, endPoint x: 987, endPoint y: 431, distance: 195.0
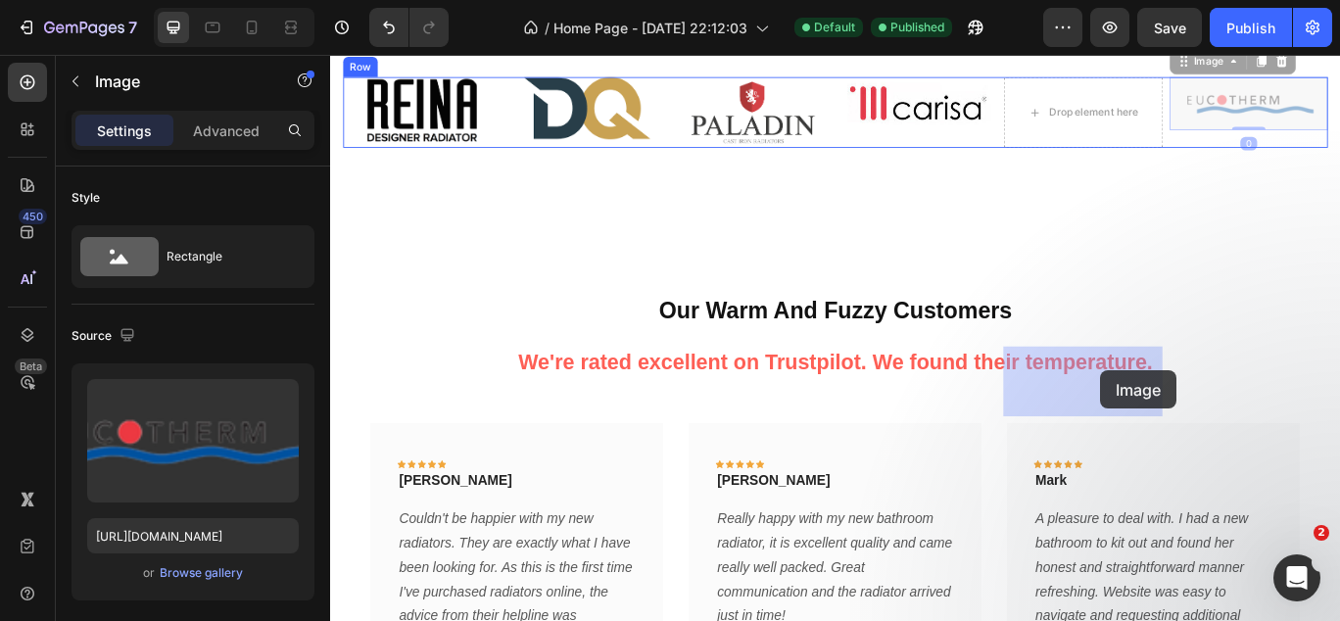
drag, startPoint x: 1375, startPoint y: 424, endPoint x: 1218, endPoint y: 418, distance: 156.9
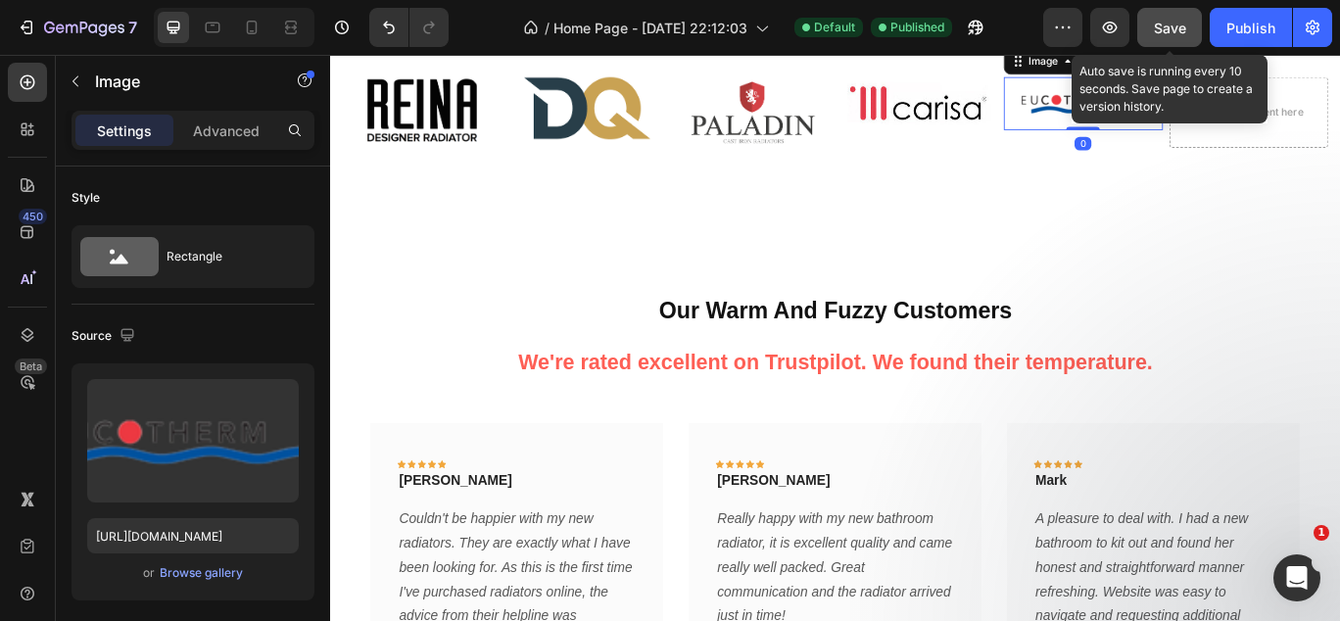
click at [1175, 29] on span "Save" at bounding box center [1170, 28] width 32 height 17
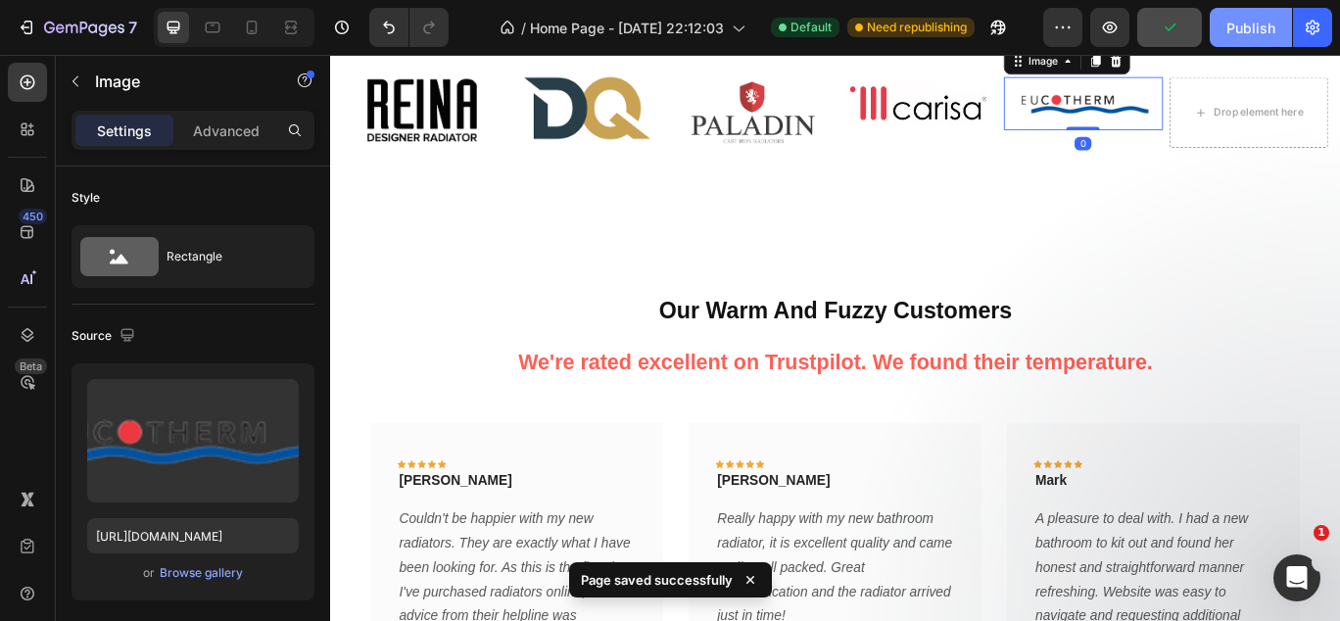
click at [1245, 41] on button "Publish" at bounding box center [1251, 27] width 82 height 39
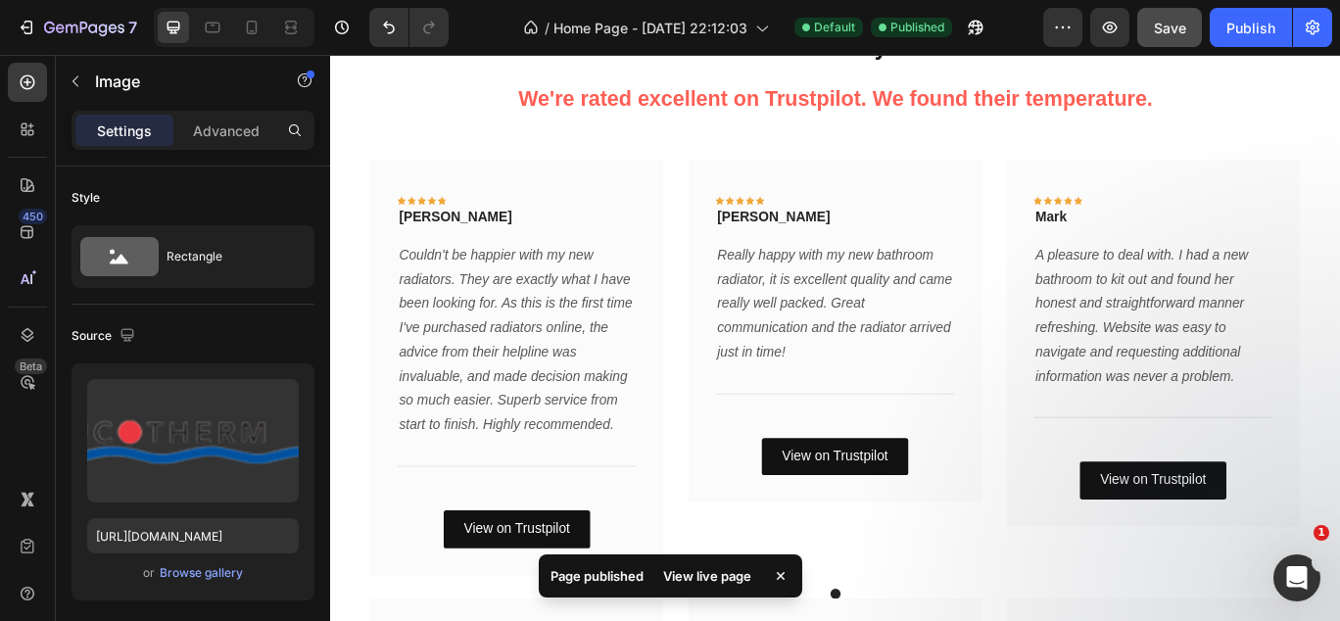
scroll to position [2789, 0]
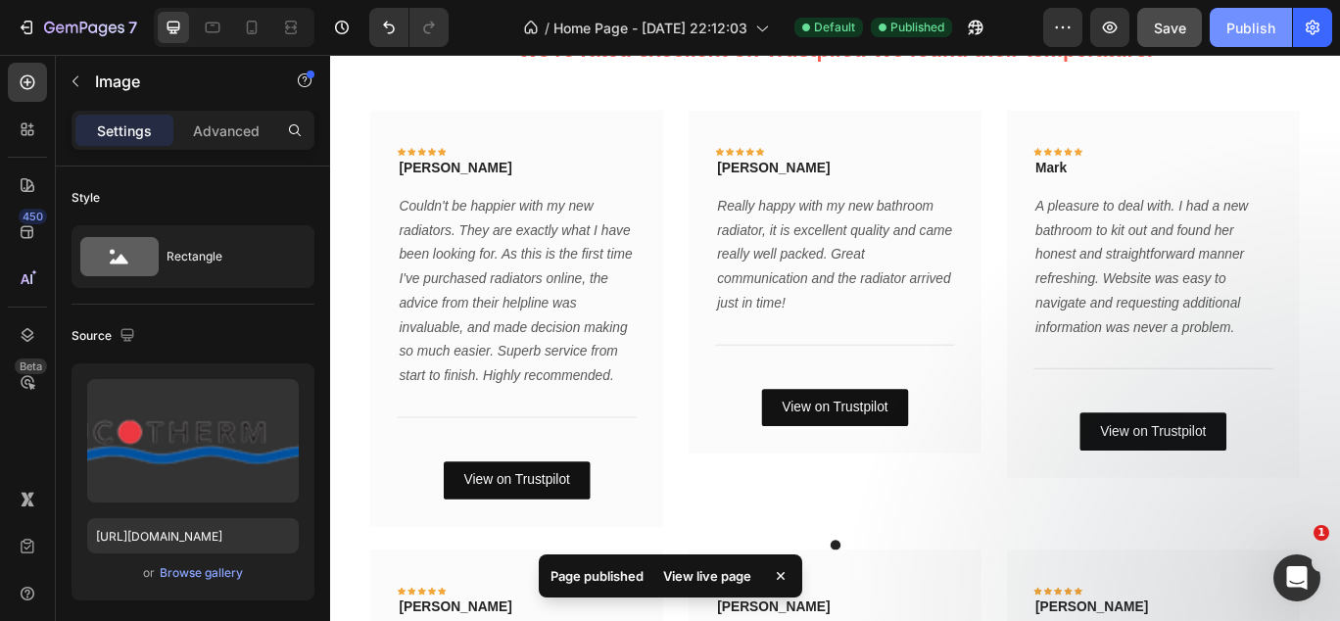
click at [1253, 21] on div "Publish" at bounding box center [1251, 28] width 49 height 21
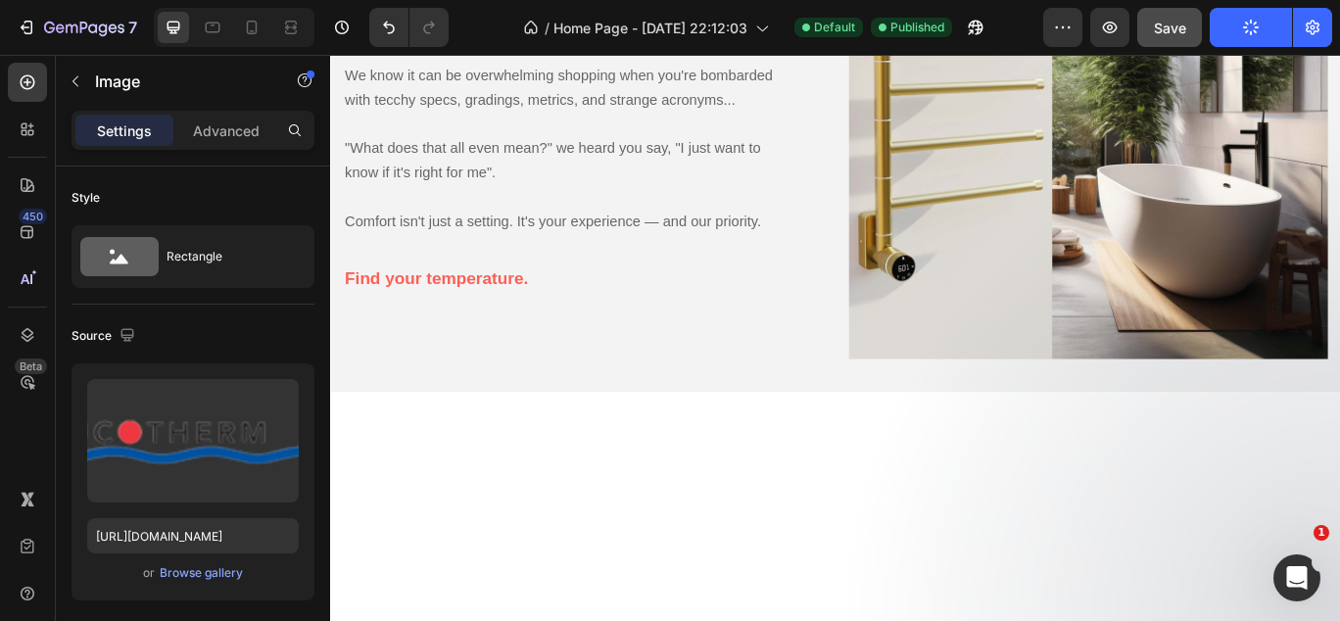
scroll to position [0, 0]
